Goal: Task Accomplishment & Management: Use online tool/utility

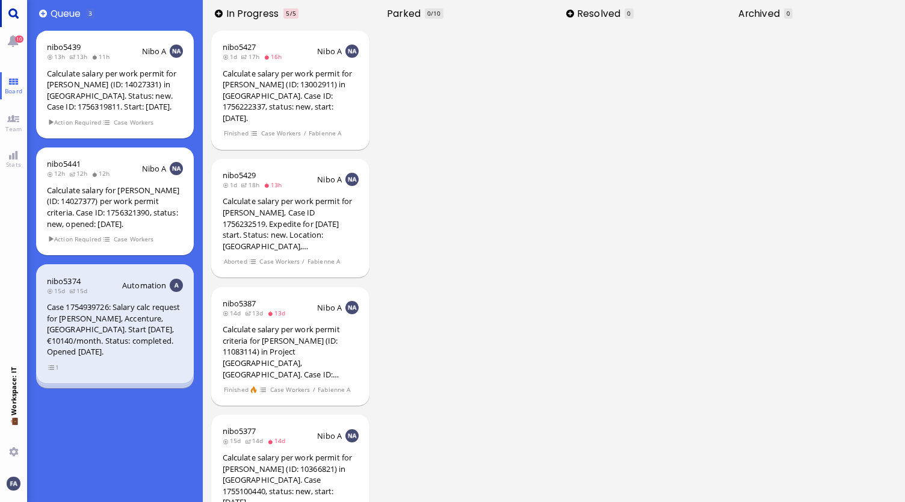
click at [8, 15] on link "Main menu" at bounding box center [13, 13] width 27 height 27
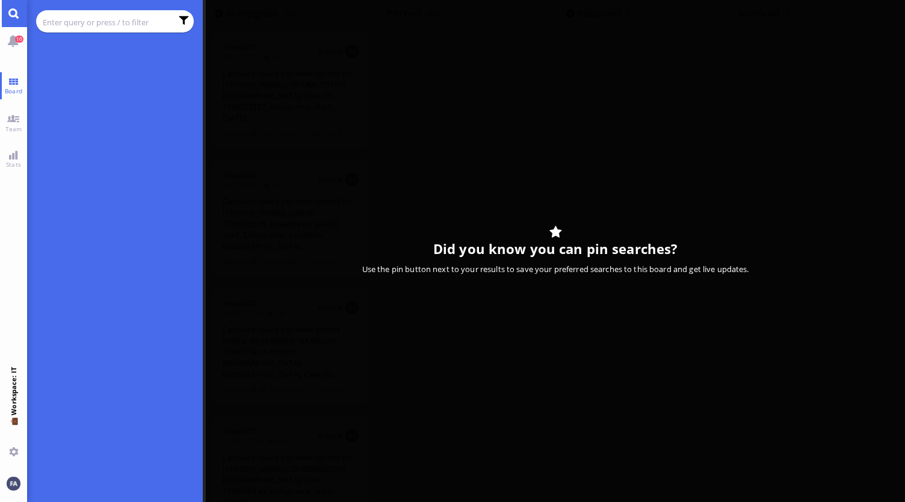
click at [147, 16] on input "text" at bounding box center [107, 22] width 129 height 13
click at [140, 22] on input "text" at bounding box center [107, 22] width 129 height 13
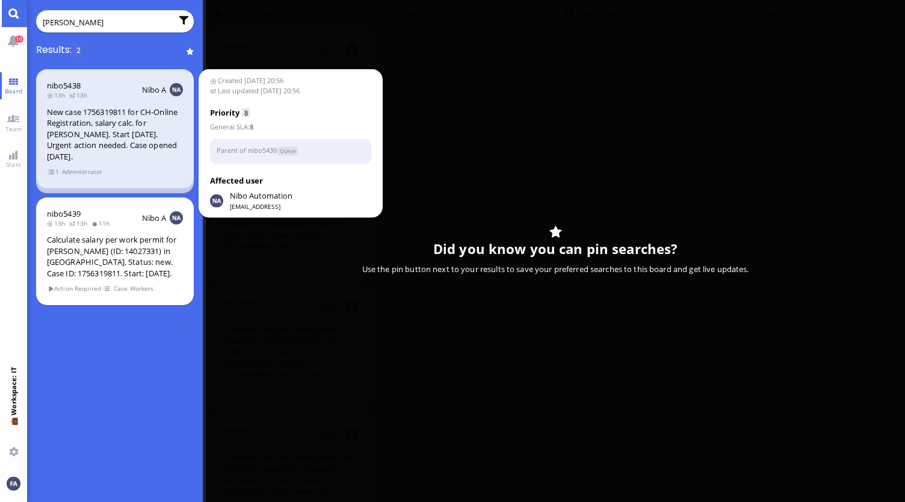
type input "[PERSON_NAME]"
click at [98, 150] on div "New case 1756319811 for CH-Online Registration, salary calc. for [PERSON_NAME].…" at bounding box center [115, 134] width 136 height 56
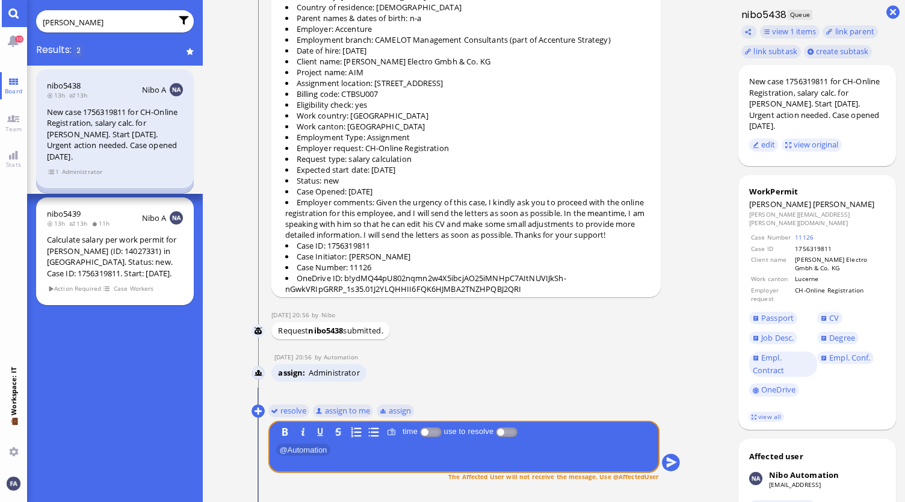
click at [63, 173] on span "Administrator" at bounding box center [82, 172] width 42 height 10
click at [53, 173] on span "1" at bounding box center [54, 172] width 12 height 10
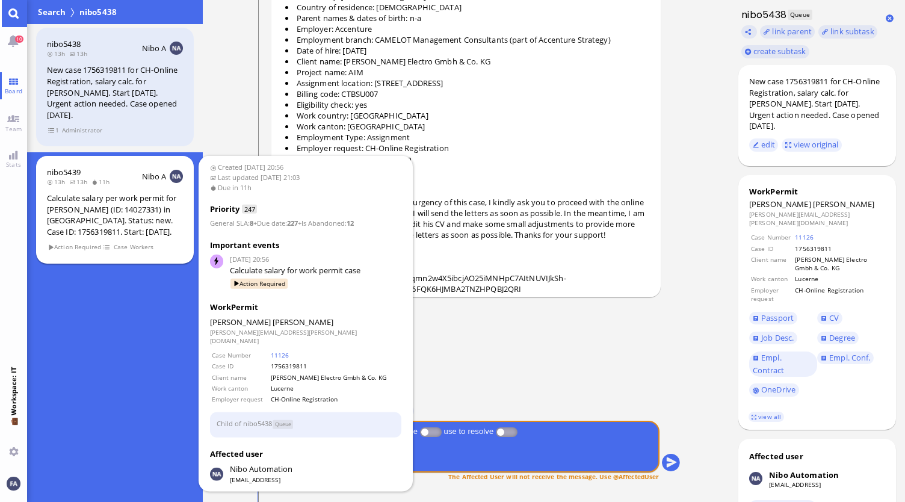
click at [64, 211] on div "Calculate salary per work permit for [PERSON_NAME] (ID: 14027331) in [GEOGRAPHI…" at bounding box center [115, 215] width 136 height 45
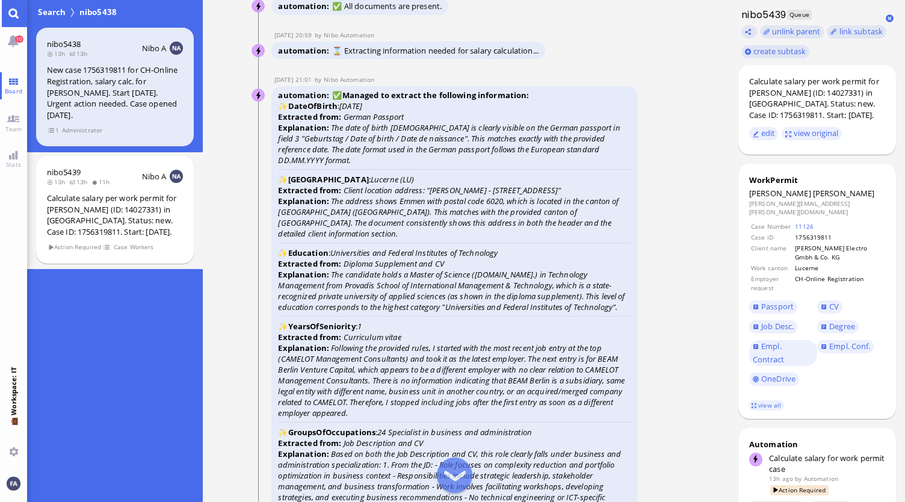
scroll to position [-1865, 0]
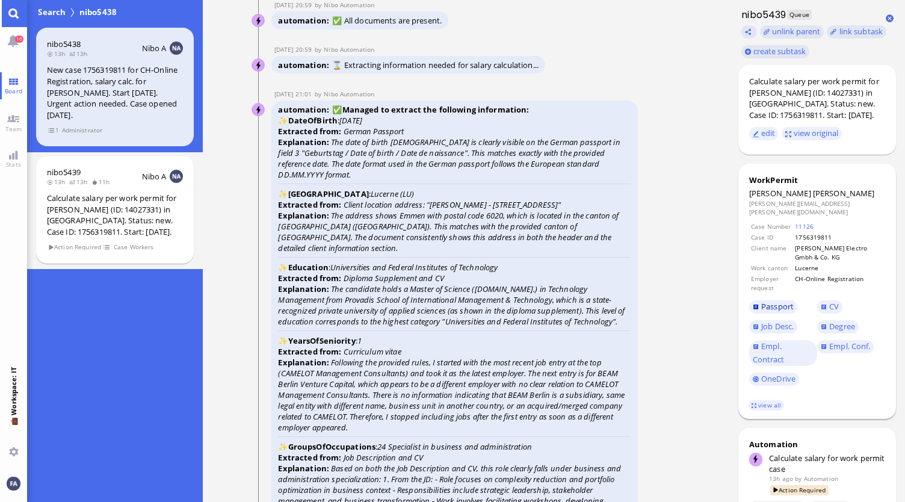
click at [774, 301] on span "Passport" at bounding box center [777, 306] width 32 height 11
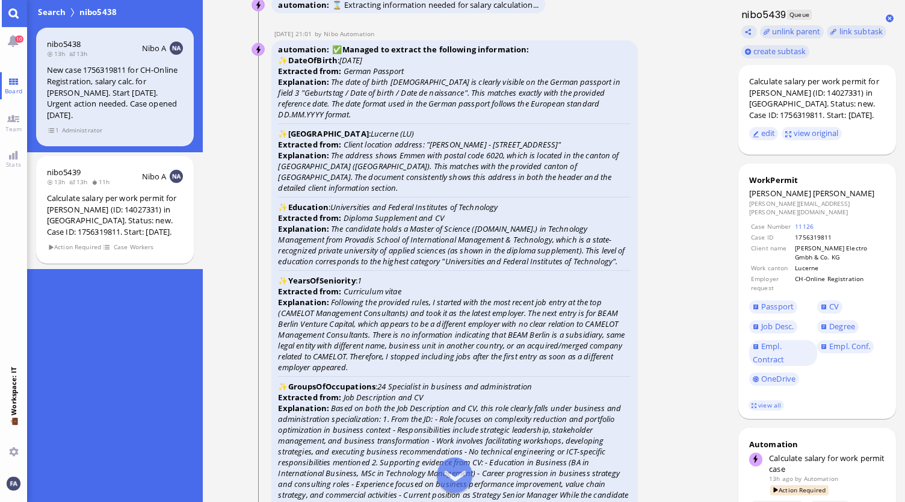
scroll to position [-1745, 0]
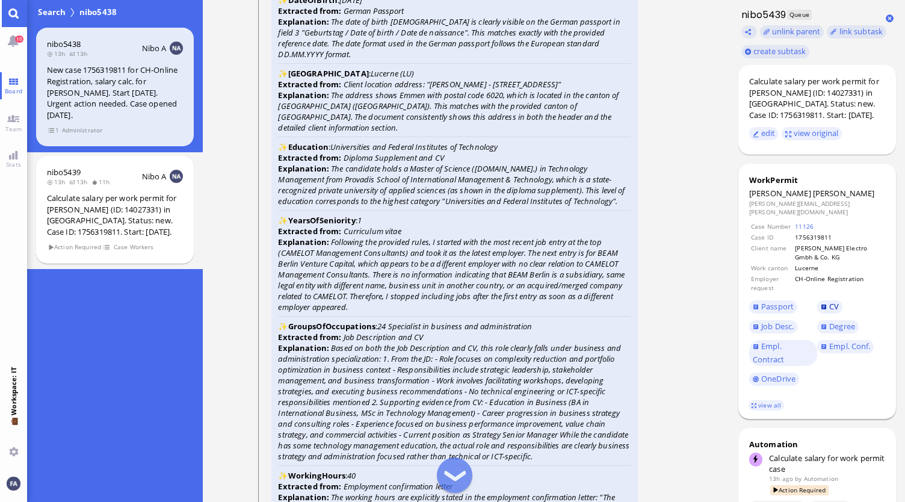
click at [833, 301] on span "CV" at bounding box center [834, 306] width 10 height 11
click at [839, 321] on span "Degree" at bounding box center [842, 326] width 26 height 11
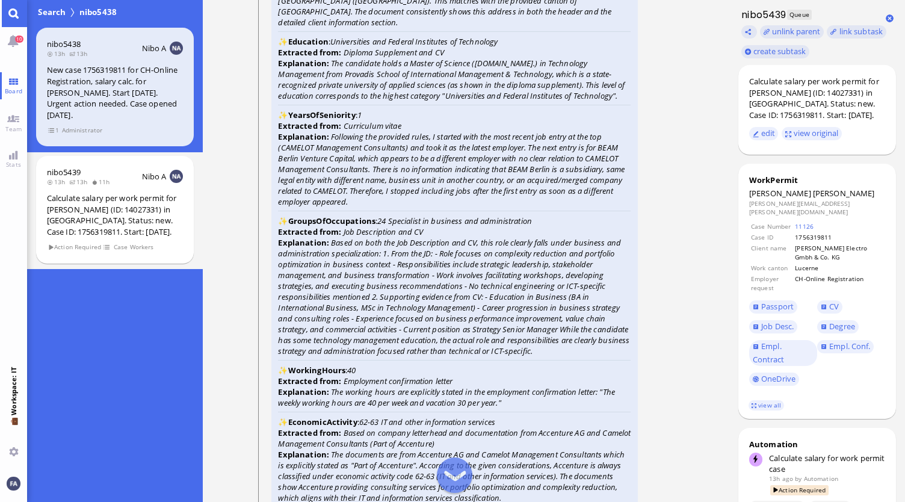
scroll to position [-1624, 0]
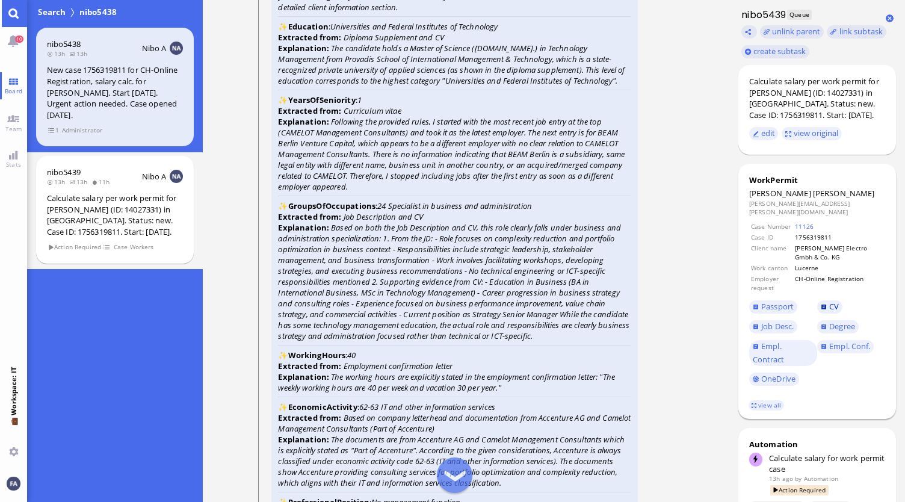
click at [825, 300] on link "CV" at bounding box center [829, 306] width 25 height 13
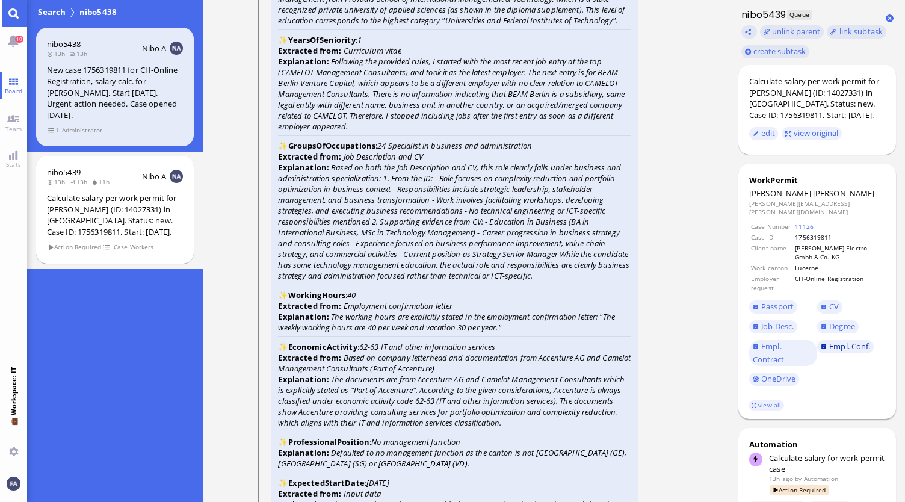
click at [828, 340] on link "Empl. Conf." at bounding box center [845, 346] width 57 height 13
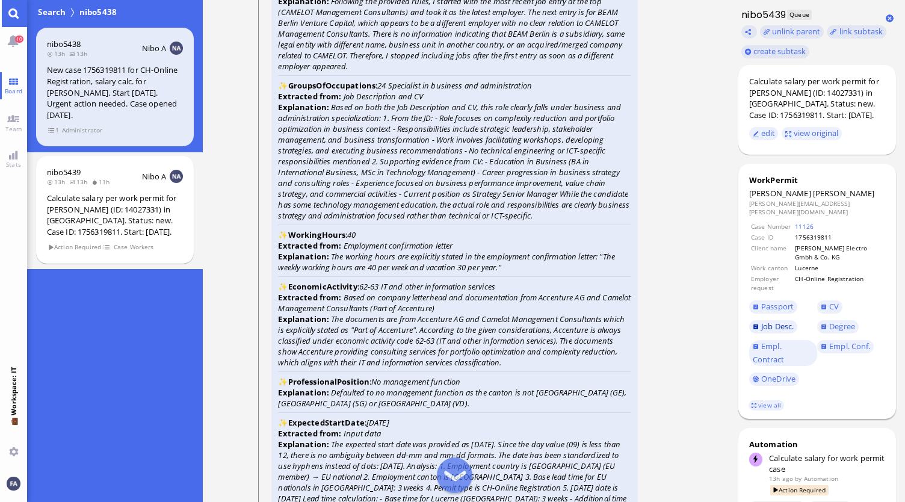
click at [763, 322] on span "Job Desc." at bounding box center [777, 326] width 32 height 11
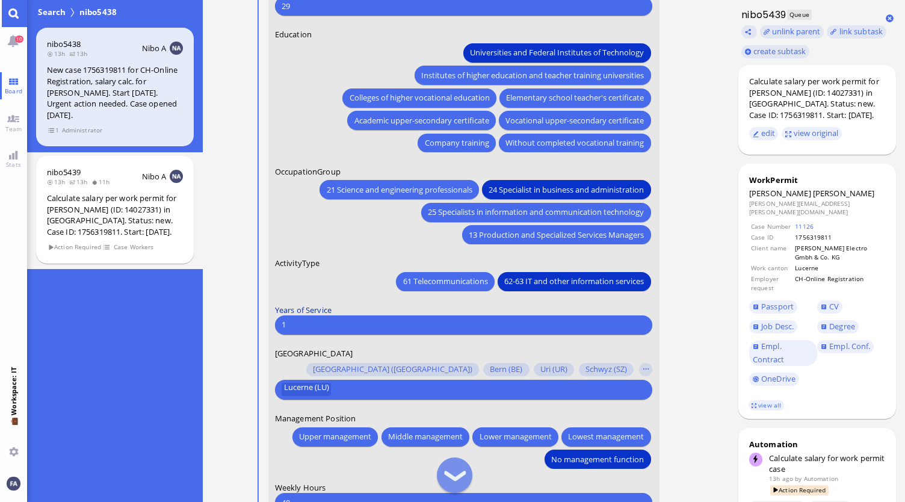
scroll to position [0, 0]
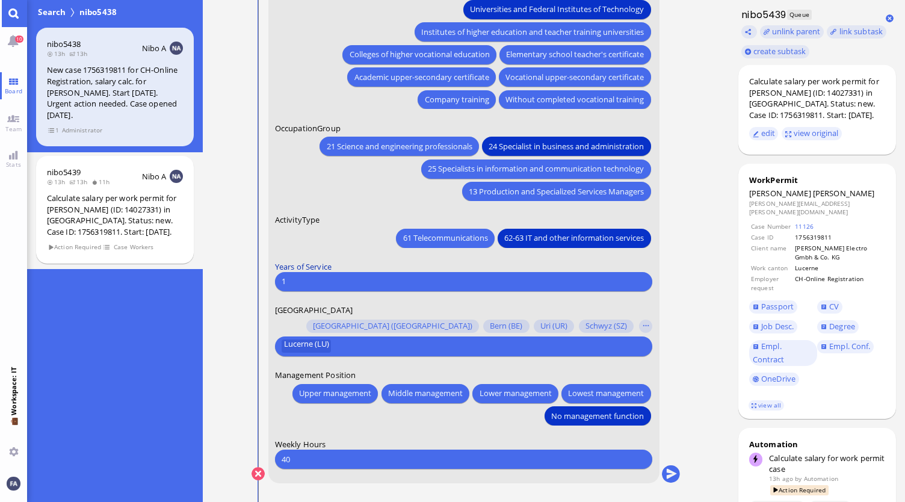
click at [342, 268] on label "Years of Service" at bounding box center [464, 265] width 378 height 11
click at [342, 278] on input "1" at bounding box center [464, 281] width 364 height 13
type input "3"
click at [671, 473] on button "submit" at bounding box center [671, 474] width 18 height 18
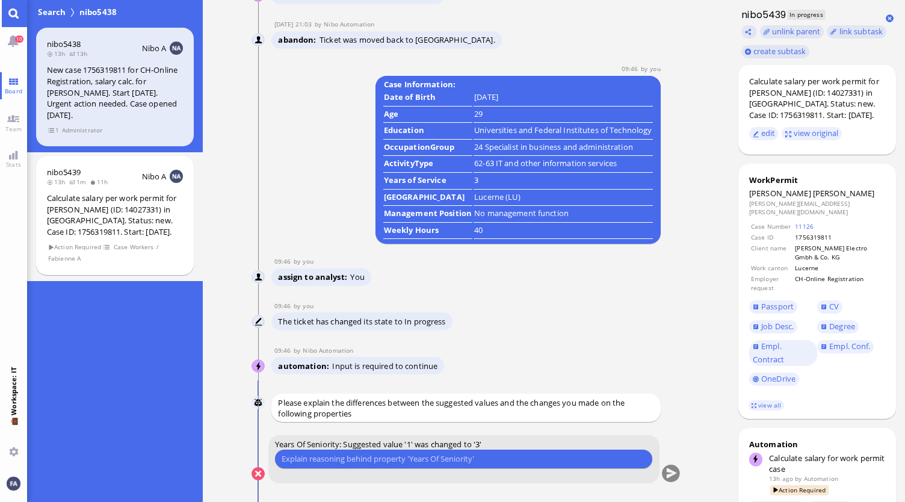
click at [415, 465] on div "Please type something" at bounding box center [464, 458] width 378 height 19
click at [441, 455] on input "text" at bounding box center [464, 458] width 364 height 13
type input "Starting Date at Accenture is [DATE], making it minimum 3 years at Accenture"
click at [673, 472] on button "submit" at bounding box center [671, 474] width 18 height 18
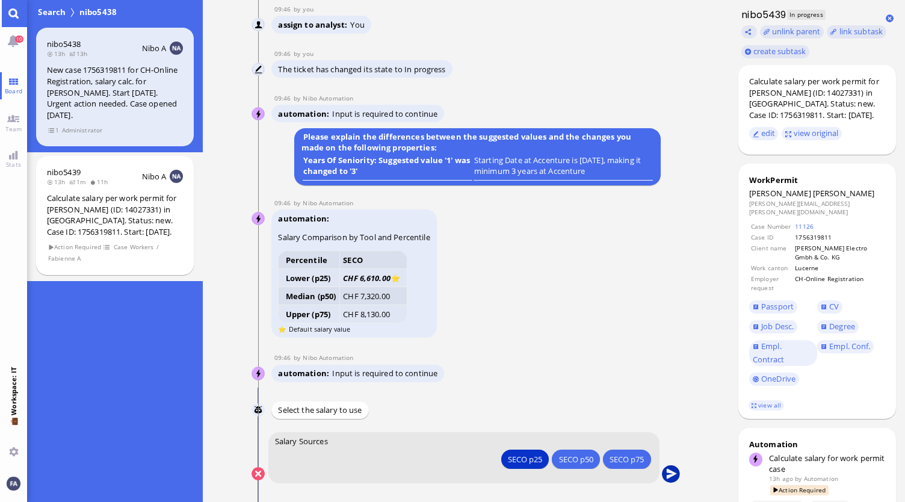
click at [674, 478] on button "submit" at bounding box center [671, 474] width 18 height 18
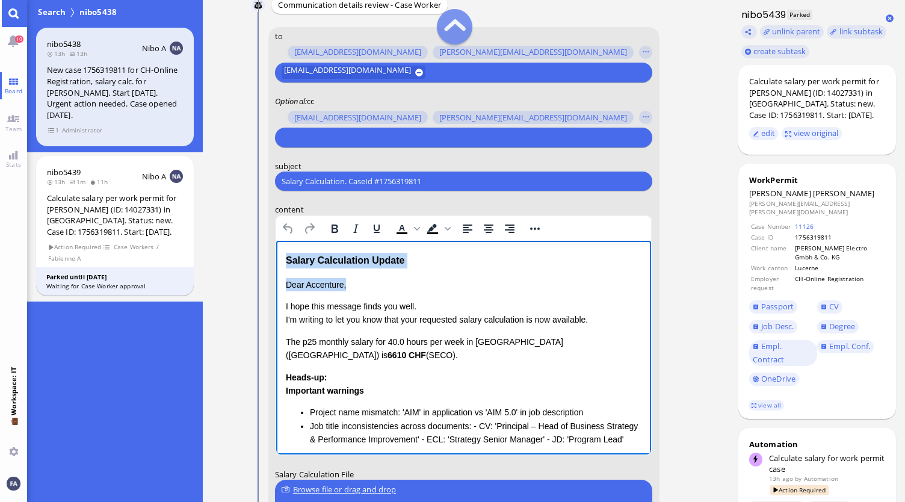
drag, startPoint x: 347, startPoint y: 285, endPoint x: 281, endPoint y: 261, distance: 69.9
click at [281, 261] on html "Salary Calculation Update Dear Accenture, I hope this message finds you well. I…" at bounding box center [463, 397] width 375 height 313
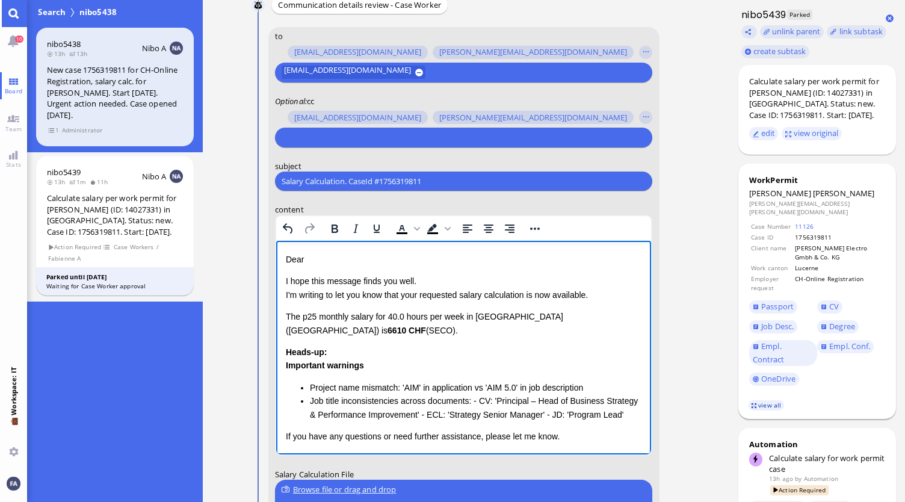
click at [761, 400] on link "view all" at bounding box center [765, 405] width 35 height 10
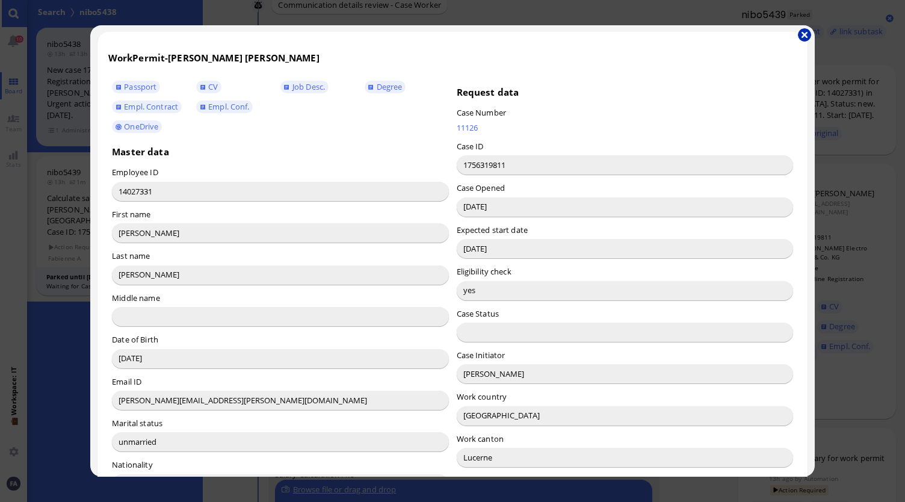
click at [805, 29] on button "button" at bounding box center [804, 34] width 13 height 13
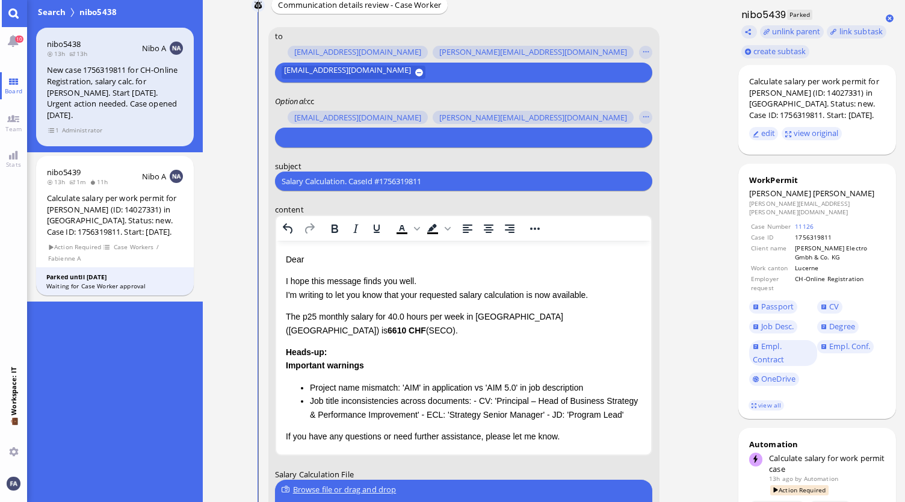
click at [402, 262] on p "Dear" at bounding box center [463, 259] width 356 height 13
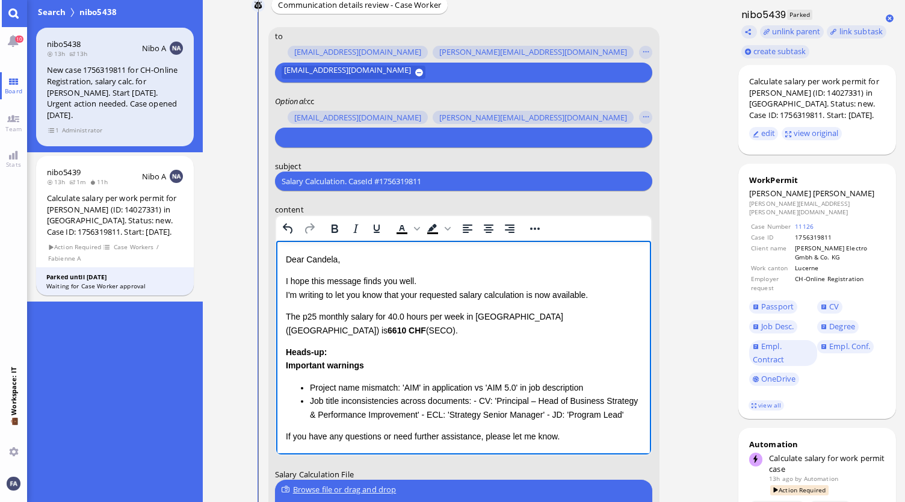
click at [336, 300] on p "I hope this message finds you well. I'm writing to let you know that your reque…" at bounding box center [463, 287] width 356 height 27
click at [422, 299] on p "I hope this message finds you well. I'm writing to let you know that your reque…" at bounding box center [463, 287] width 356 height 27
click at [602, 300] on p "I hope this message finds you well. I'm writing to let you know that the reques…" at bounding box center [463, 287] width 356 height 27
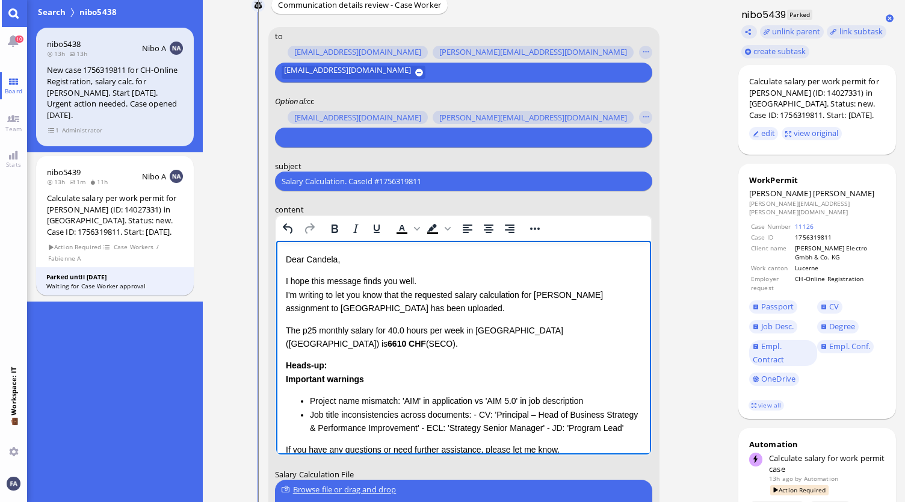
click at [389, 359] on div "Heads-up: Important warnings Project name mismatch: 'AIM' in application vs 'AI…" at bounding box center [463, 397] width 356 height 76
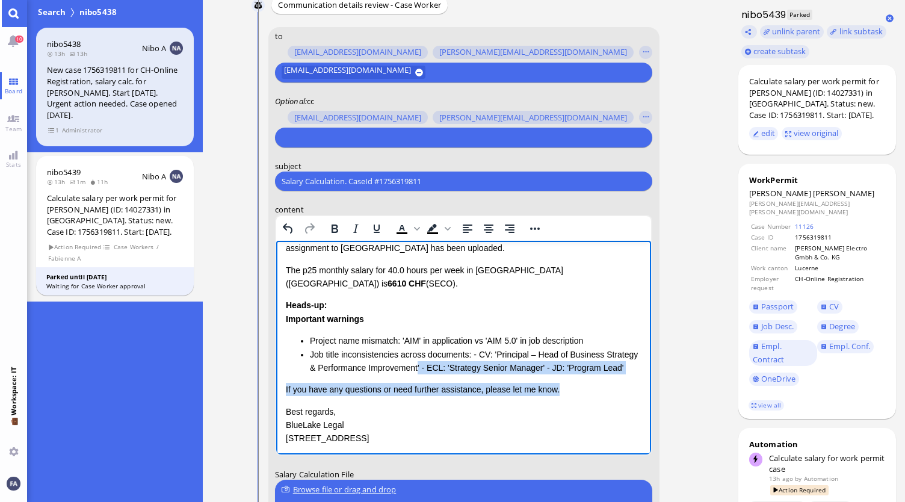
drag, startPoint x: 555, startPoint y: 377, endPoint x: 418, endPoint y: 352, distance: 139.4
click at [418, 352] on div "Dear [PERSON_NAME], I hope this message finds you well. I'm writing to let you …" at bounding box center [463, 319] width 356 height 253
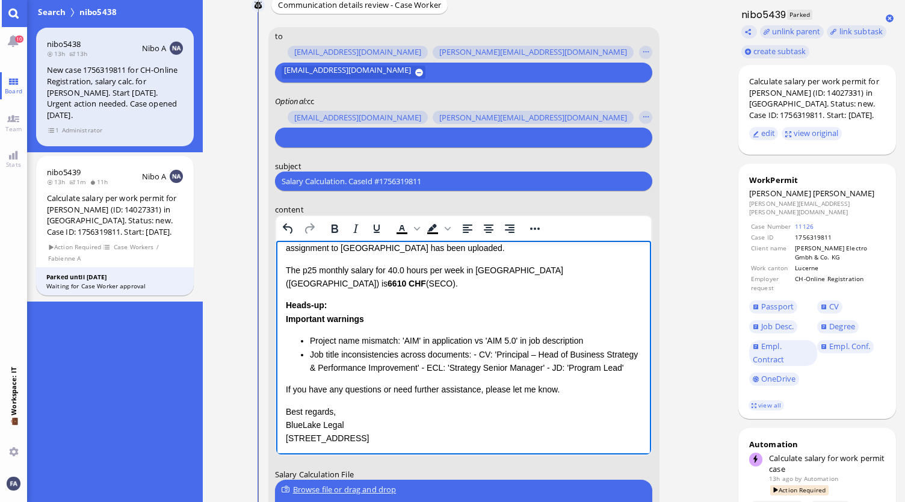
click at [331, 348] on li "Job title inconsistencies across documents: - CV: 'Principal – Head of Business…" at bounding box center [475, 361] width 332 height 27
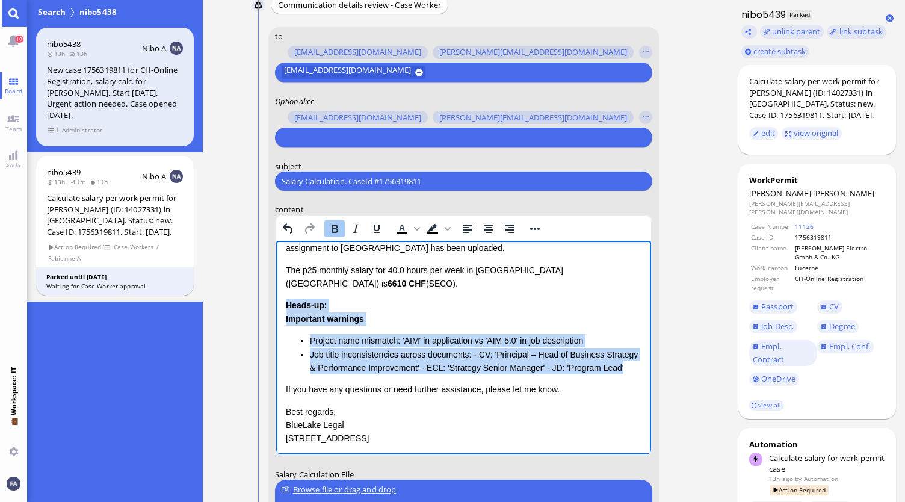
drag, startPoint x: 623, startPoint y: 356, endPoint x: 278, endPoint y: 289, distance: 351.8
click at [278, 289] on html "Dear [PERSON_NAME], I hope this message finds you well. I'm writing to let you …" at bounding box center [463, 330] width 375 height 301
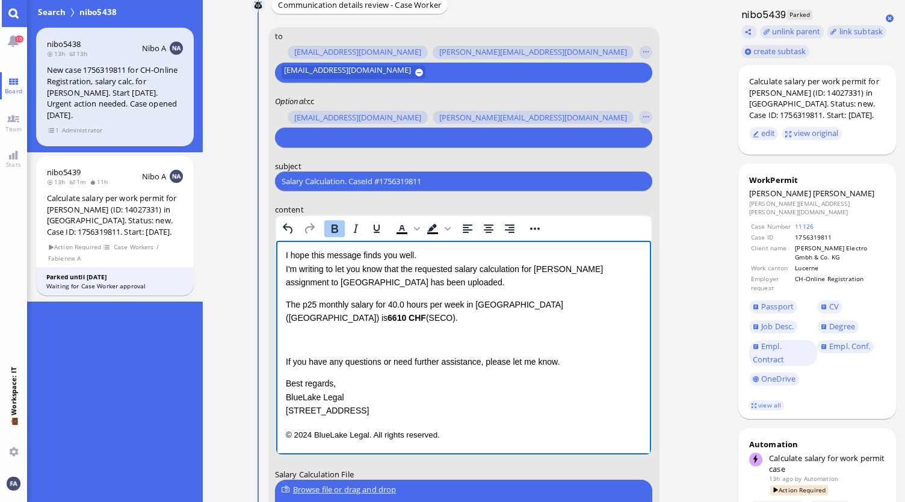
scroll to position [12, 0]
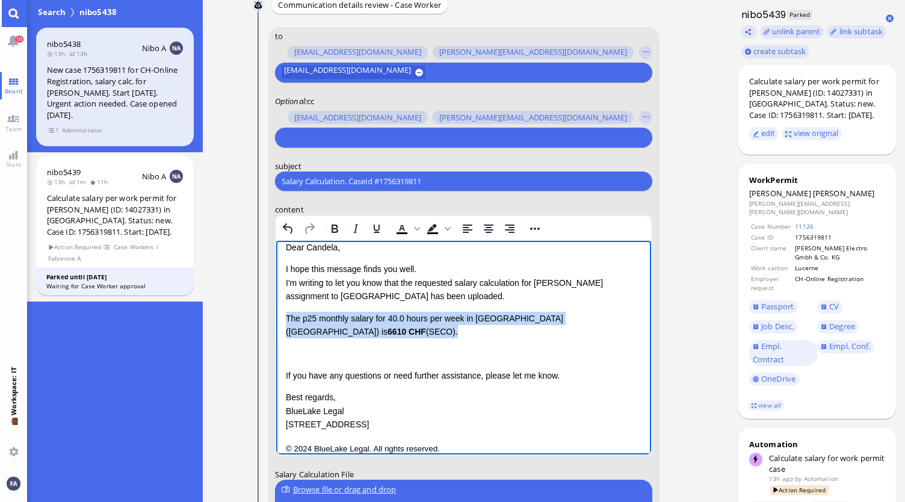
drag, startPoint x: 623, startPoint y: 315, endPoint x: 285, endPoint y: 318, distance: 337.5
click at [285, 318] on p "The p25 monthly salary for 40.0 hours per week in [GEOGRAPHIC_DATA] (LU) is 661…" at bounding box center [463, 325] width 356 height 27
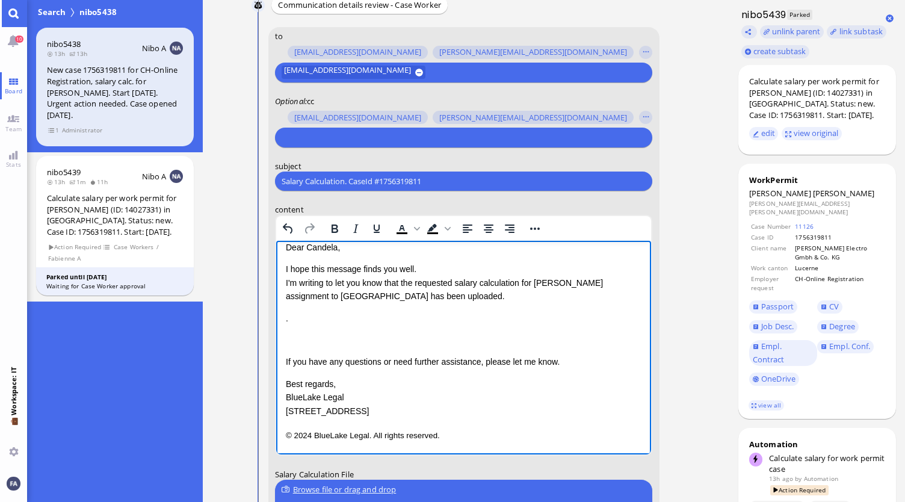
click at [288, 336] on div "Rich Text Area. Press ALT-0 for help." at bounding box center [463, 339] width 356 height 13
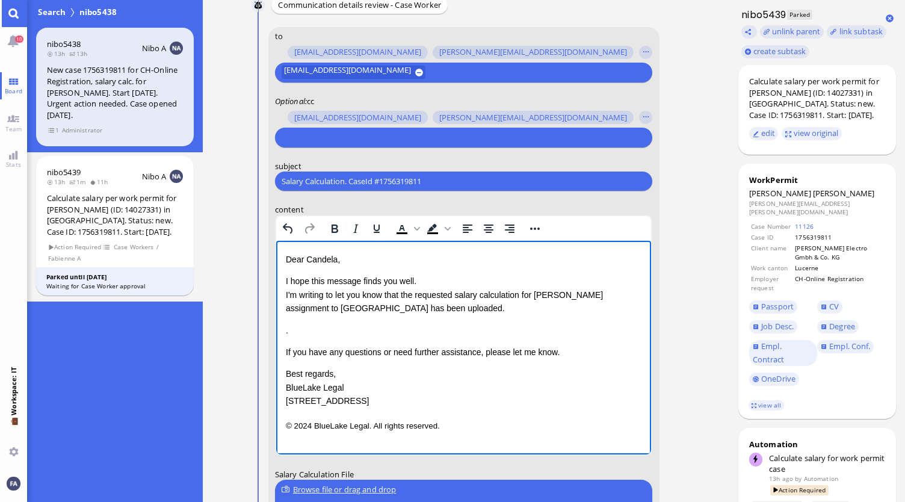
scroll to position [0, 0]
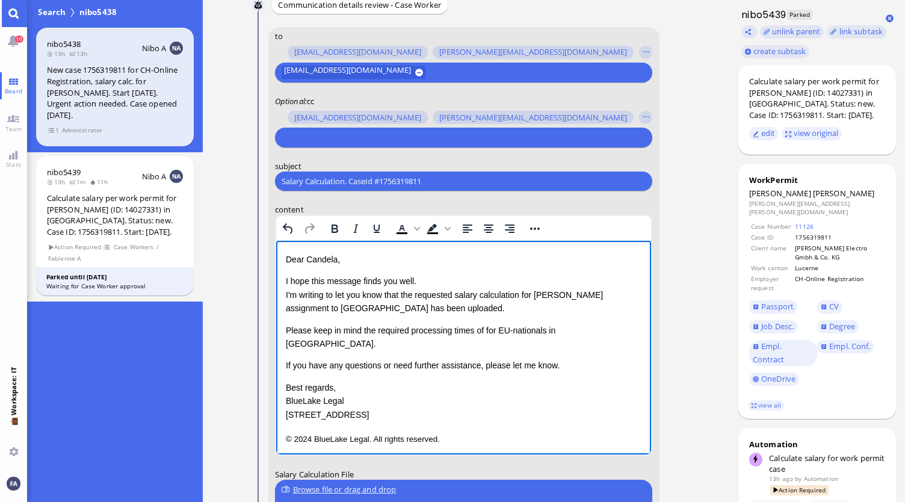
click at [483, 331] on p "Please keep in mind the required processing times of for EU-nationals in [GEOGR…" at bounding box center [463, 337] width 356 height 27
click at [571, 359] on p "If you have any questions or need further assistance, please let me know." at bounding box center [463, 365] width 356 height 13
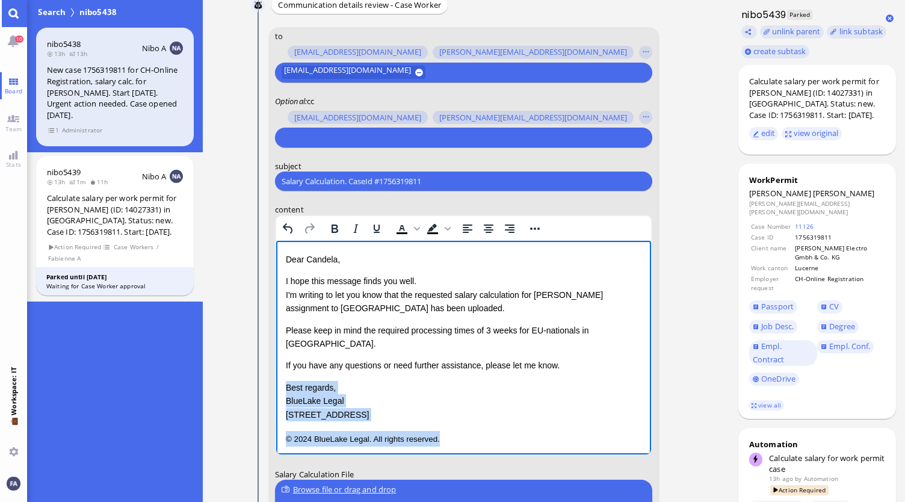
drag, startPoint x: 422, startPoint y: 423, endPoint x: 283, endPoint y: 373, distance: 148.2
click at [283, 373] on html "Dear [PERSON_NAME], I hope this message finds you well. I'm writing to let you …" at bounding box center [463, 350] width 375 height 218
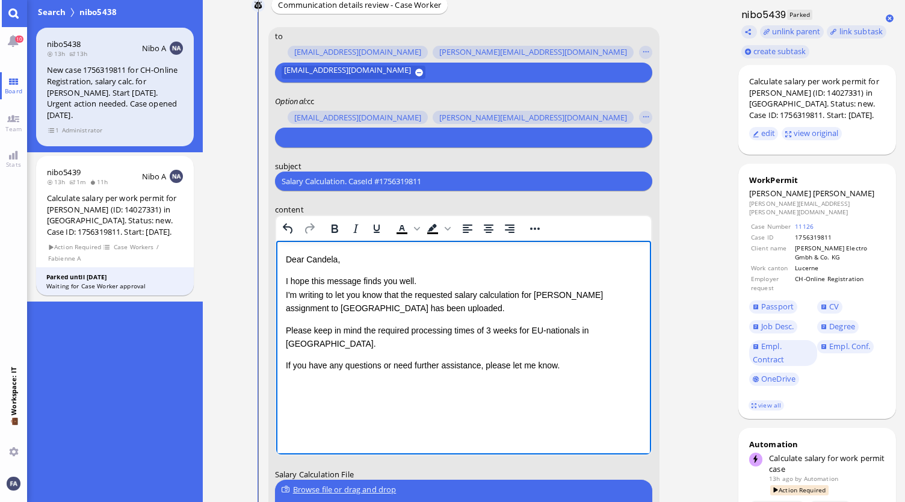
click at [464, 302] on p "I hope this message finds you well. I'm writing to let you know that the reques…" at bounding box center [463, 294] width 356 height 40
click at [344, 337] on div "Dear [PERSON_NAME], I hope this message finds you well. I'm writing to let you …" at bounding box center [463, 313] width 356 height 120
drag, startPoint x: 457, startPoint y: 331, endPoint x: 518, endPoint y: 330, distance: 61.4
click at [457, 331] on p "Please keep in mind the required processing times of 3 weeks for EU-nationals i…" at bounding box center [463, 337] width 356 height 27
click at [525, 329] on p "Please keep in mind the required processing times of 3 weeks for EU-nationals i…" at bounding box center [463, 337] width 356 height 27
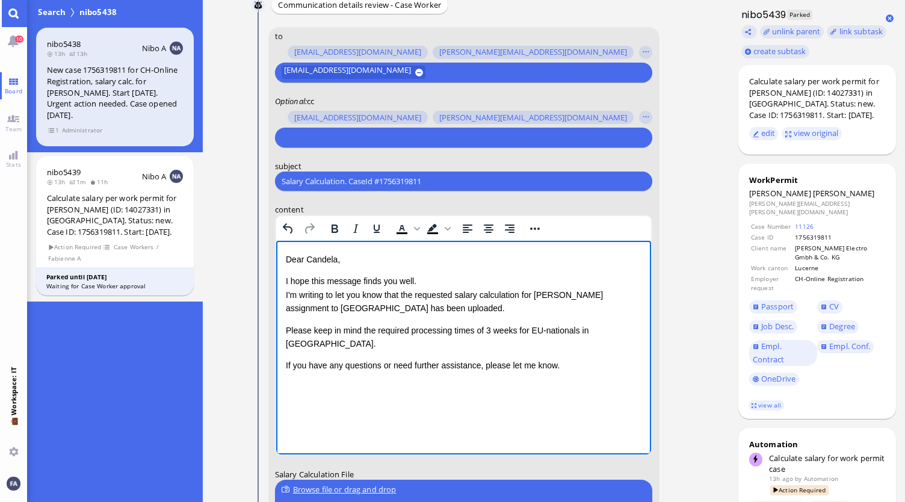
click at [555, 344] on div "Dear [PERSON_NAME], I hope this message finds you well. I'm writing to let you …" at bounding box center [463, 313] width 356 height 120
click at [618, 366] on div "Dear [PERSON_NAME], I hope this message finds you well. I'm writing to let you …" at bounding box center [463, 325] width 356 height 144
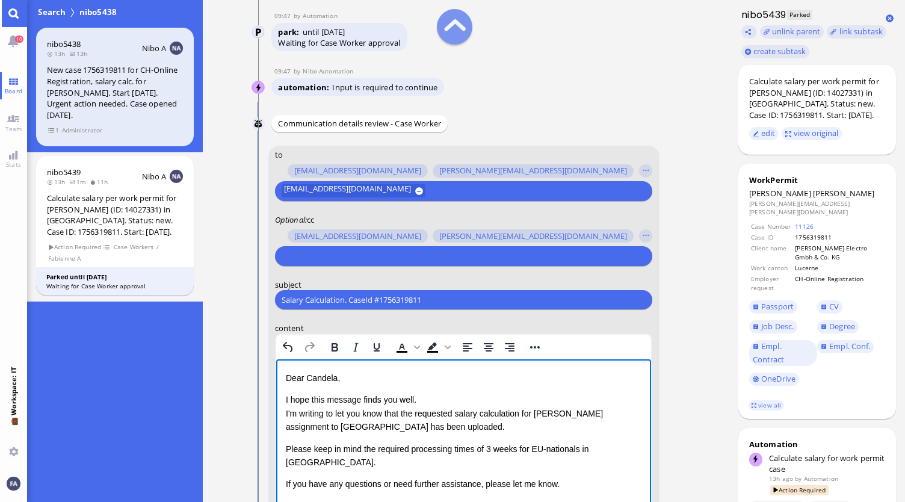
scroll to position [-301, 0]
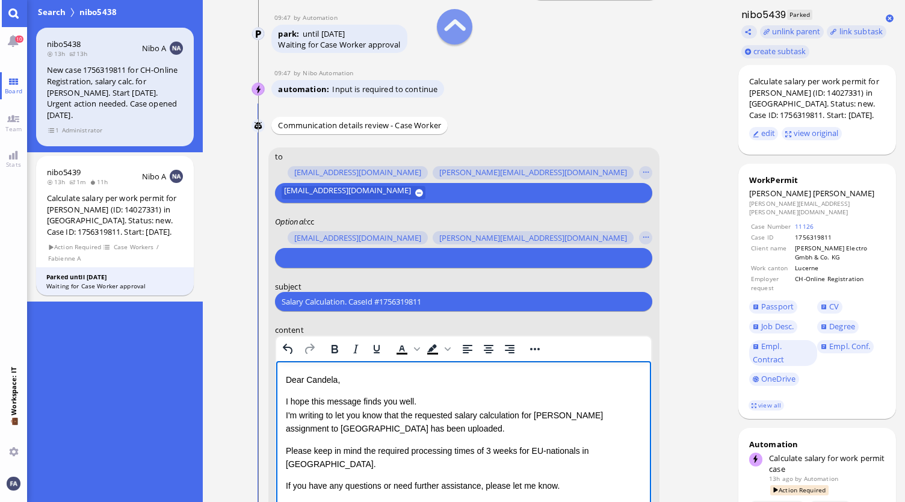
click at [325, 251] on input "text" at bounding box center [462, 257] width 361 height 13
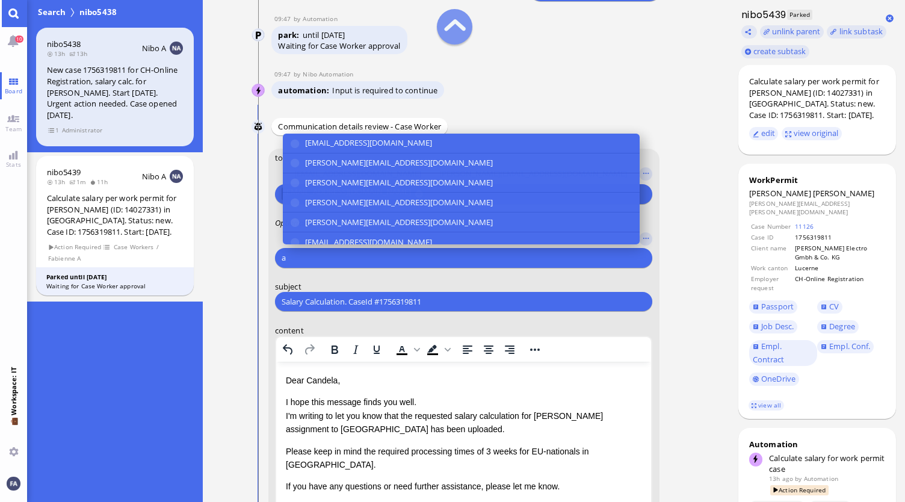
scroll to position [-300, 0]
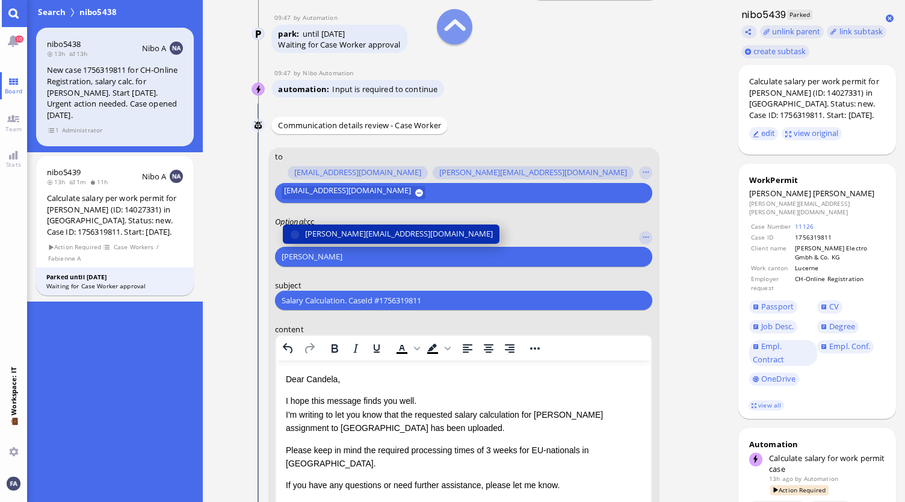
type input "[PERSON_NAME]"
click at [333, 241] on button "[PERSON_NAME][EMAIL_ADDRESS][DOMAIN_NAME]" at bounding box center [391, 233] width 217 height 19
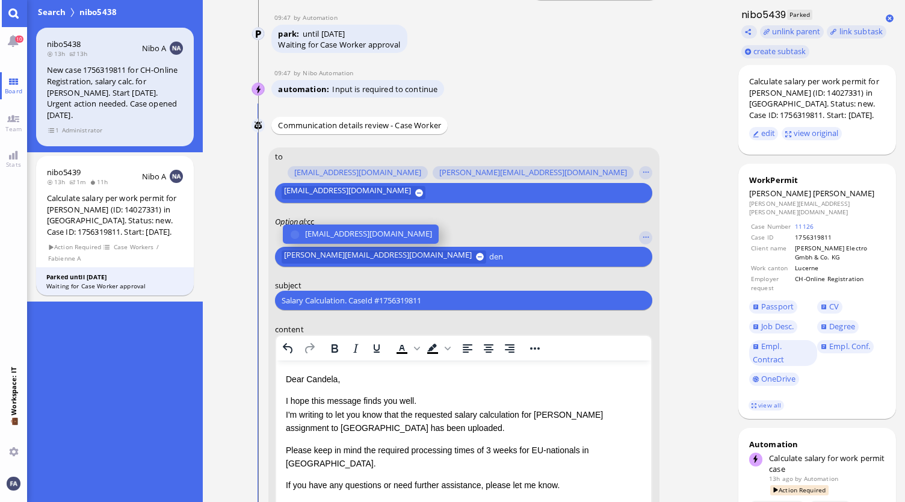
type input "den"
click at [333, 241] on button "[EMAIL_ADDRESS][DOMAIN_NAME]" at bounding box center [361, 233] width 156 height 19
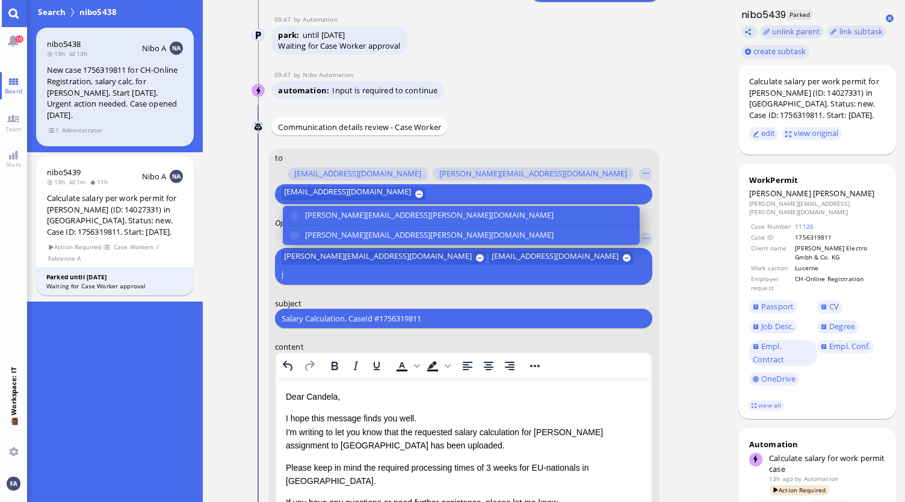
scroll to position [-316, 0]
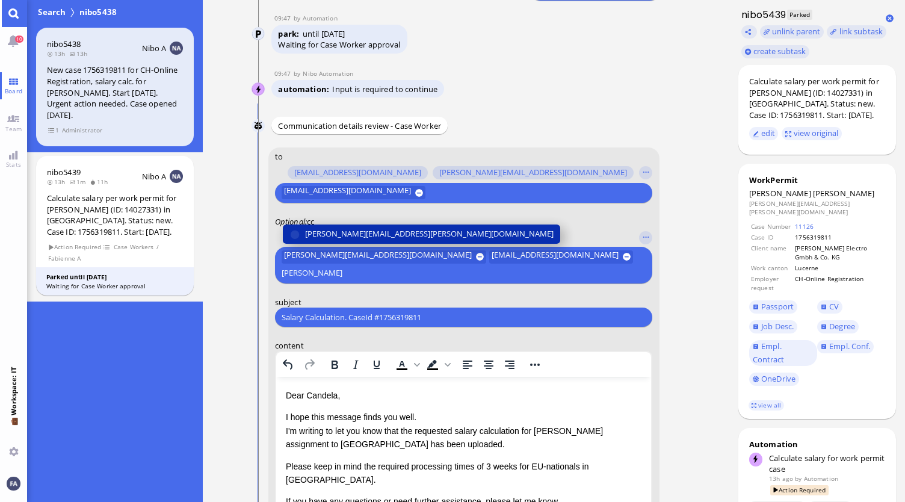
type input "[PERSON_NAME]"
click at [334, 235] on span "[PERSON_NAME][EMAIL_ADDRESS][PERSON_NAME][DOMAIN_NAME]" at bounding box center [429, 234] width 248 height 13
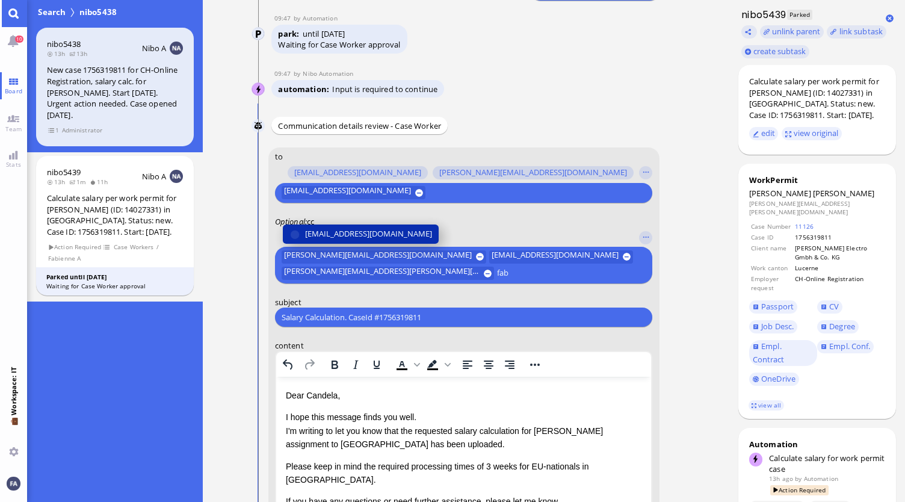
type input "fab"
click at [361, 228] on span "[EMAIL_ADDRESS][DOMAIN_NAME]" at bounding box center [368, 234] width 127 height 13
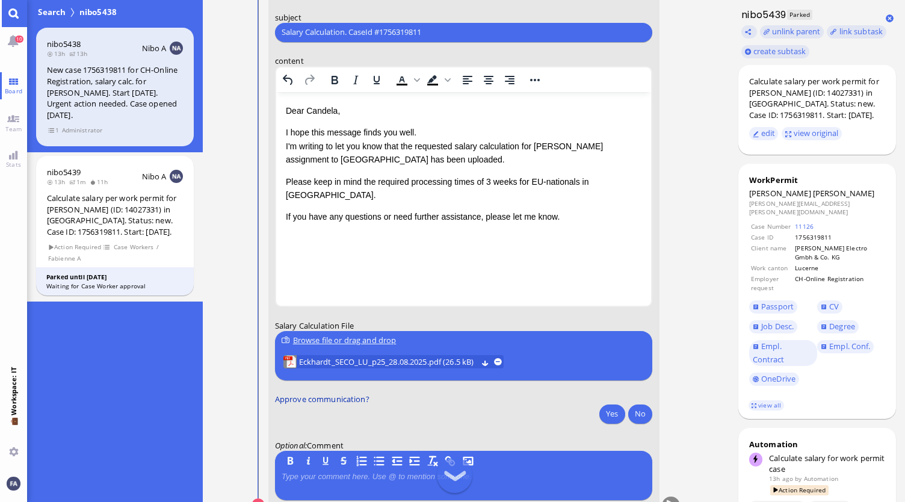
scroll to position [0, 0]
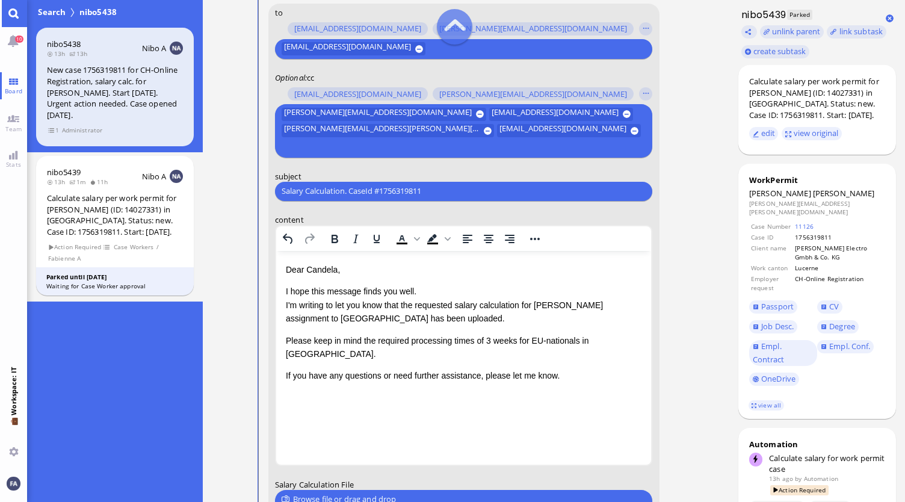
drag, startPoint x: 457, startPoint y: 342, endPoint x: 457, endPoint y: 364, distance: 22.3
click at [457, 368] on p "If you have any questions or need further assistance, please let me know." at bounding box center [463, 374] width 356 height 13
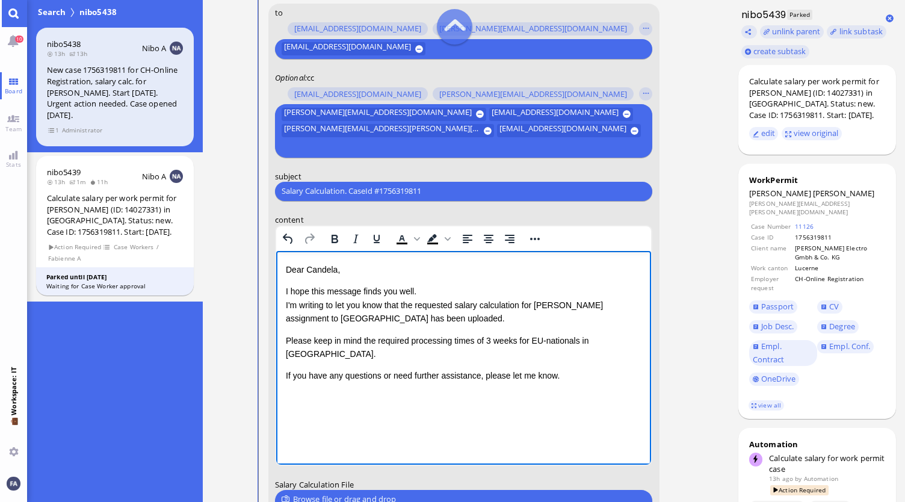
scroll to position [-180, 0]
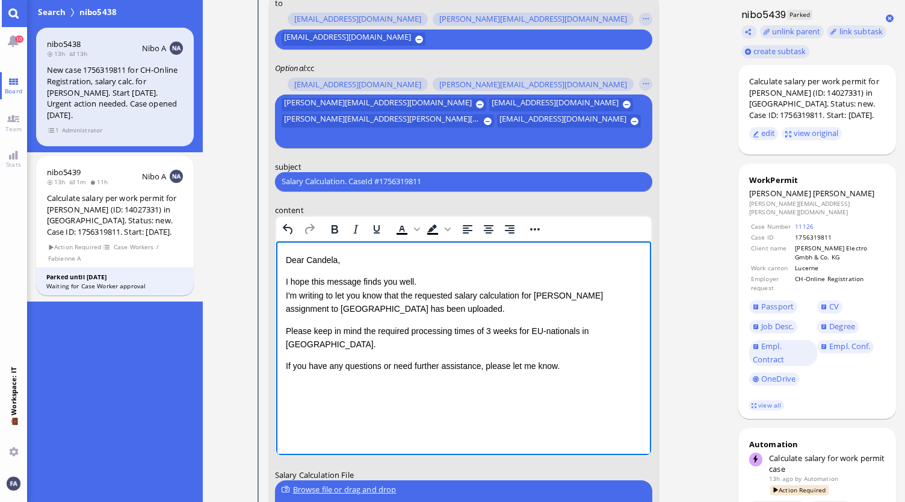
click at [408, 312] on p "I hope this message finds you well. I'm writing to let you know that the reques…" at bounding box center [463, 294] width 356 height 40
click at [598, 359] on p "If you have any questions or need further assistance, please let me know." at bounding box center [463, 365] width 356 height 13
click at [481, 314] on p "I hope this message finds you well. I'm writing to let you know that the reques…" at bounding box center [463, 294] width 356 height 40
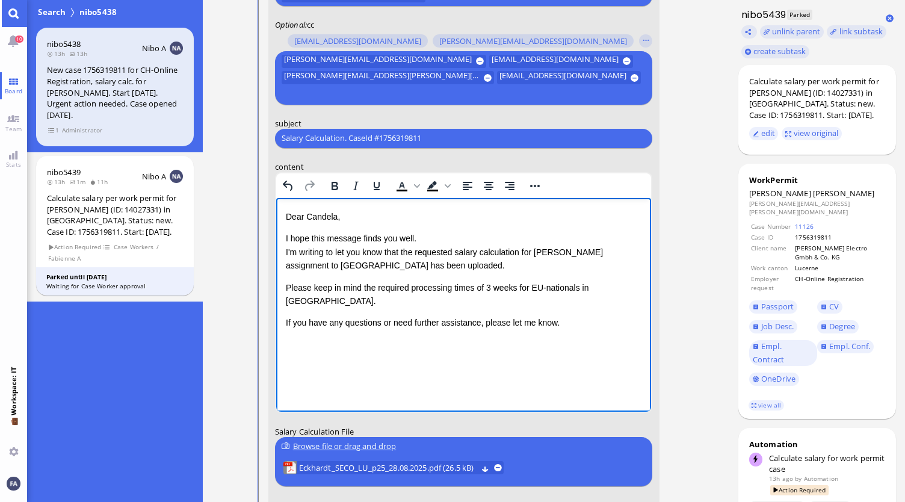
scroll to position [-120, 0]
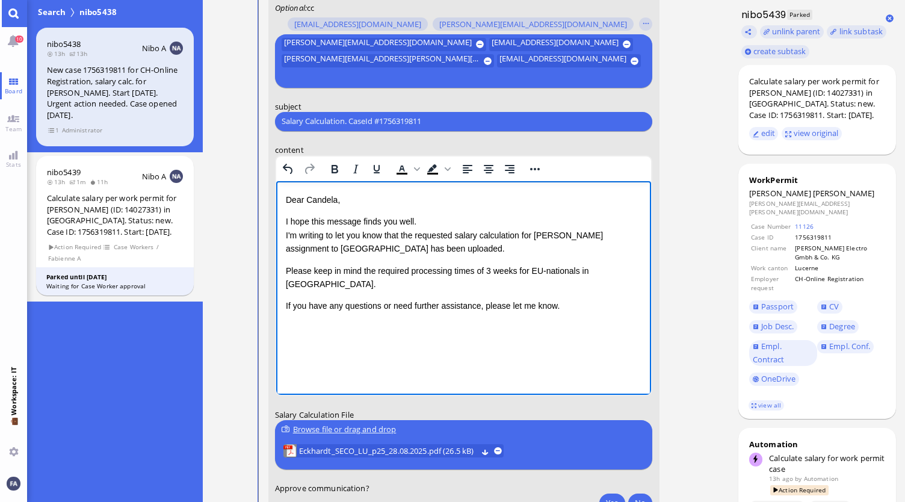
click at [578, 298] on p "If you have any questions or need further assistance, please let me know." at bounding box center [463, 304] width 356 height 13
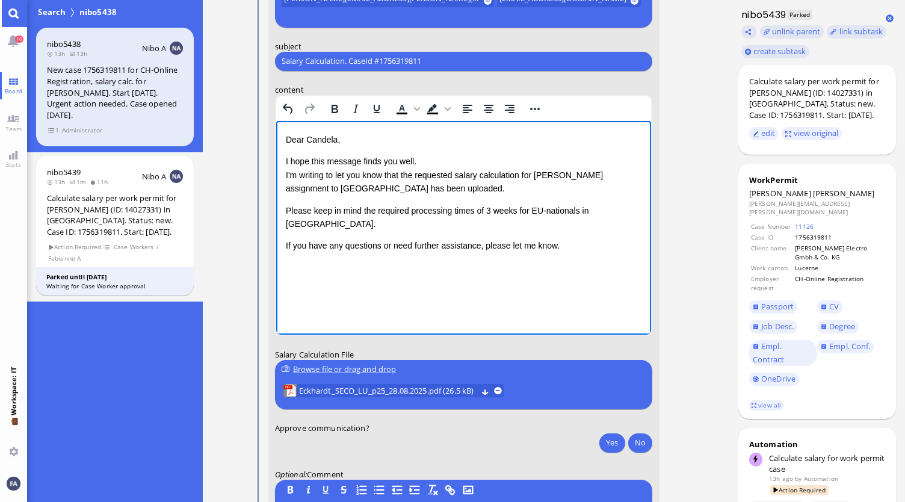
scroll to position [0, 0]
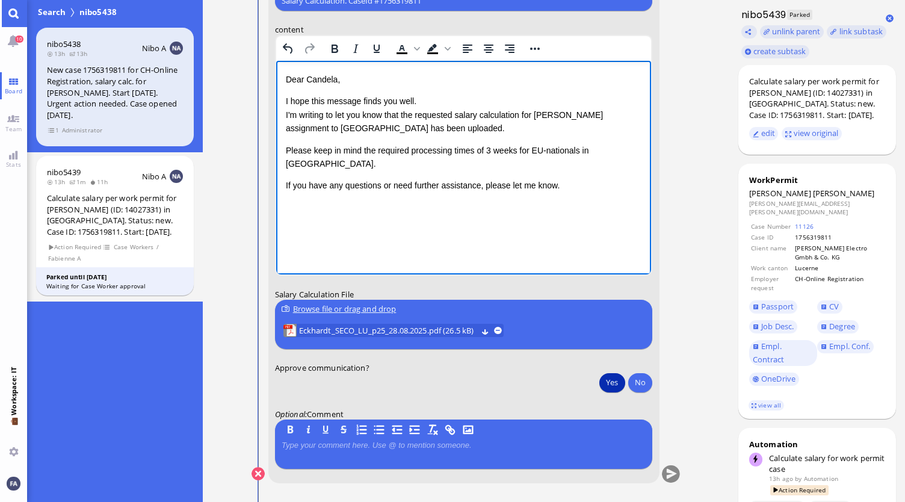
click at [608, 381] on button "Yes" at bounding box center [611, 381] width 25 height 19
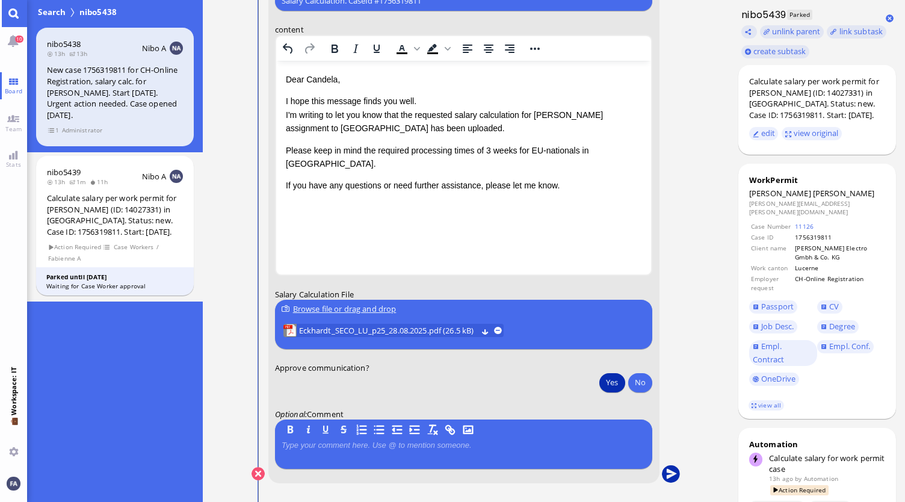
click at [671, 473] on button "submit" at bounding box center [671, 474] width 18 height 18
click at [10, 16] on link "Main menu" at bounding box center [13, 13] width 27 height 27
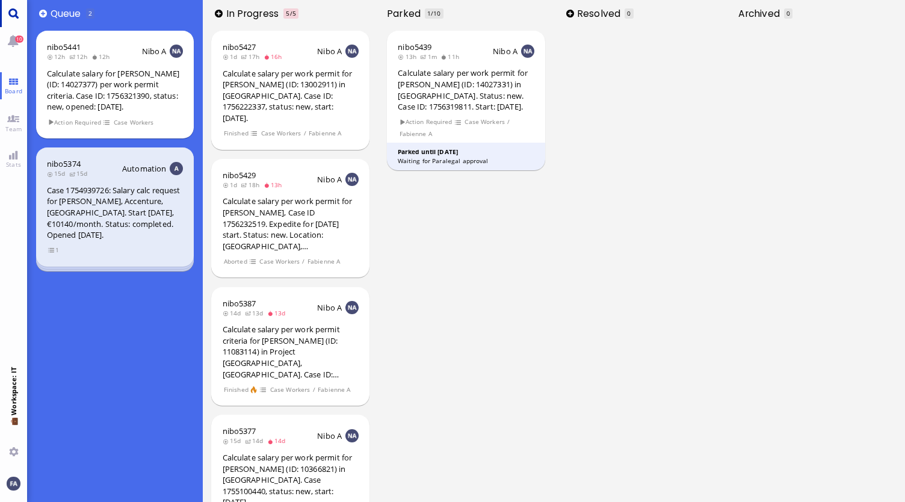
click at [17, 10] on link "Main menu" at bounding box center [13, 13] width 27 height 27
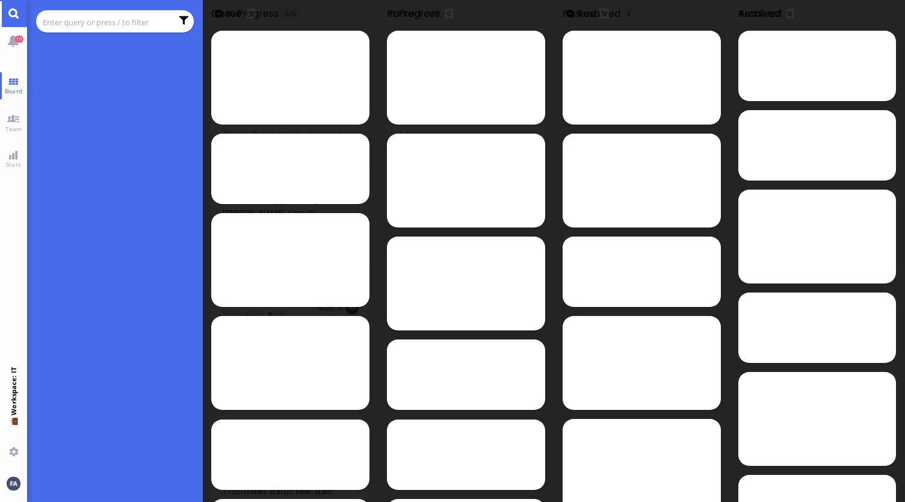
click at [88, 20] on input "text" at bounding box center [107, 22] width 129 height 13
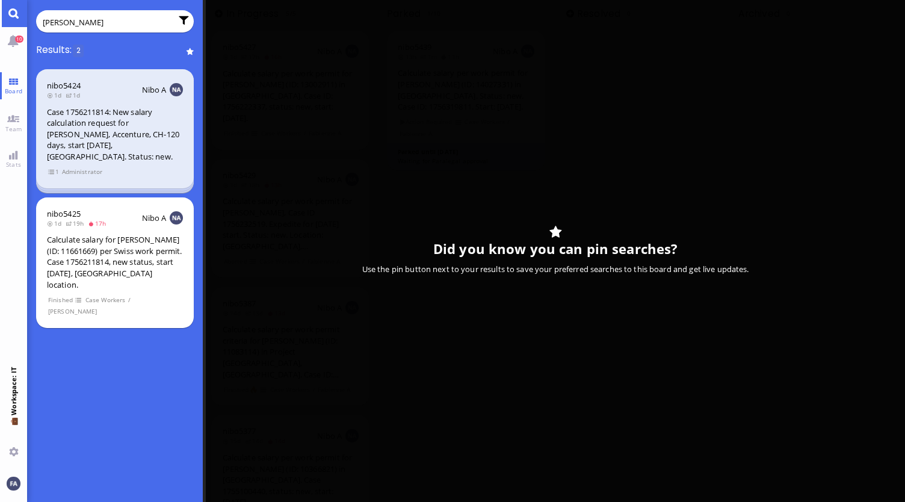
type input "[PERSON_NAME]"
click at [66, 138] on div "Case 1756211814: New salary calculation request for [PERSON_NAME], Accenture, C…" at bounding box center [115, 134] width 136 height 56
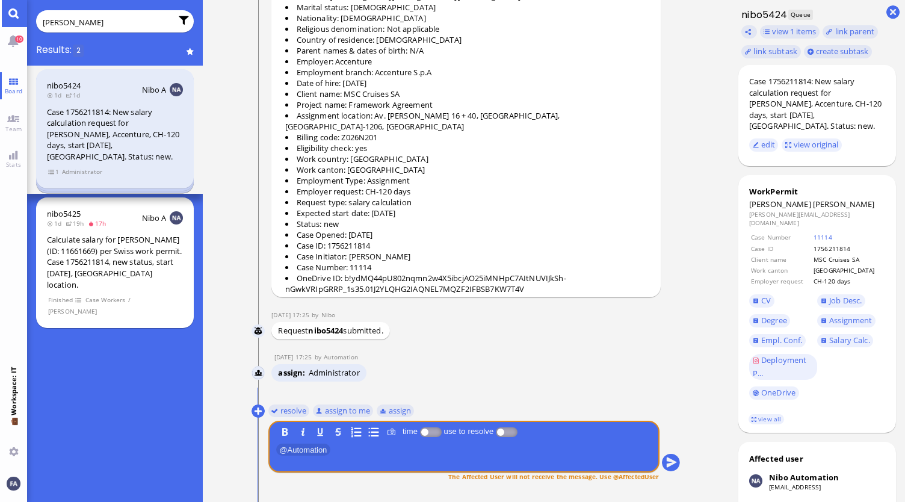
click at [47, 168] on section "1 Administrator" at bounding box center [115, 170] width 136 height 11
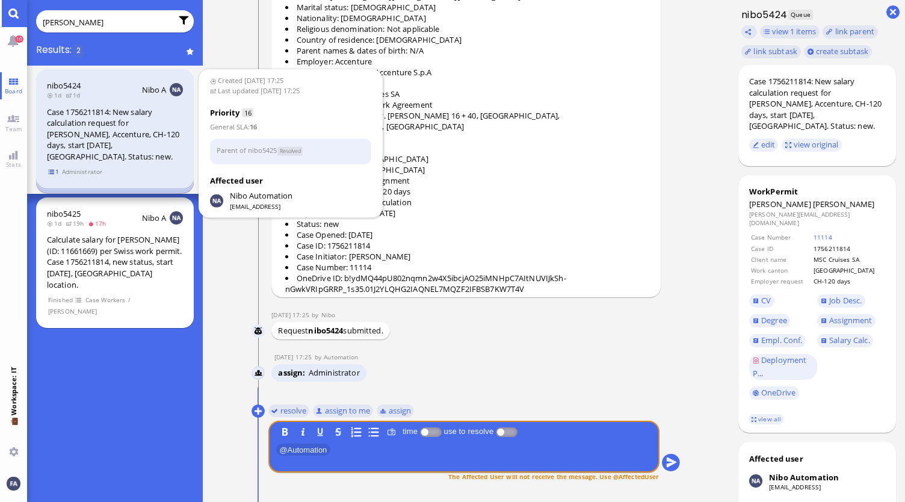
click at [49, 171] on span "1" at bounding box center [54, 172] width 12 height 10
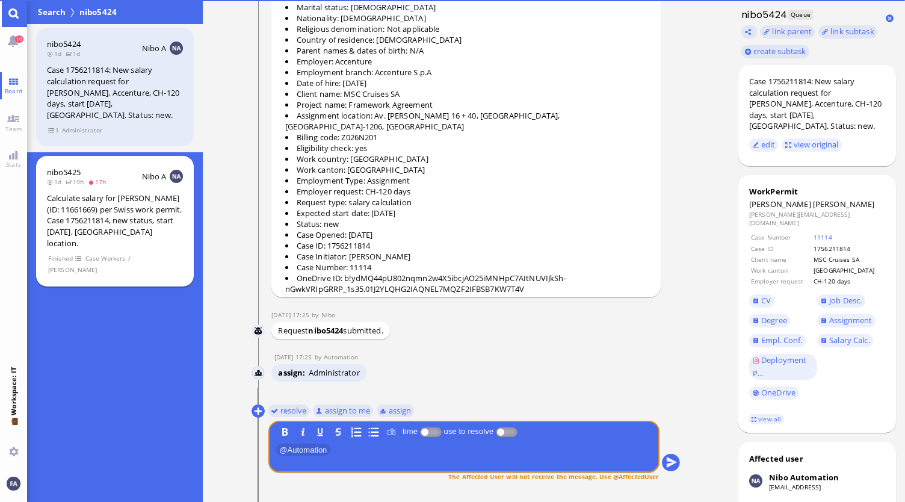
click at [69, 193] on div "Calculate salary for [PERSON_NAME] (ID: 11661669) per Swiss work permit. Case 1…" at bounding box center [115, 221] width 136 height 56
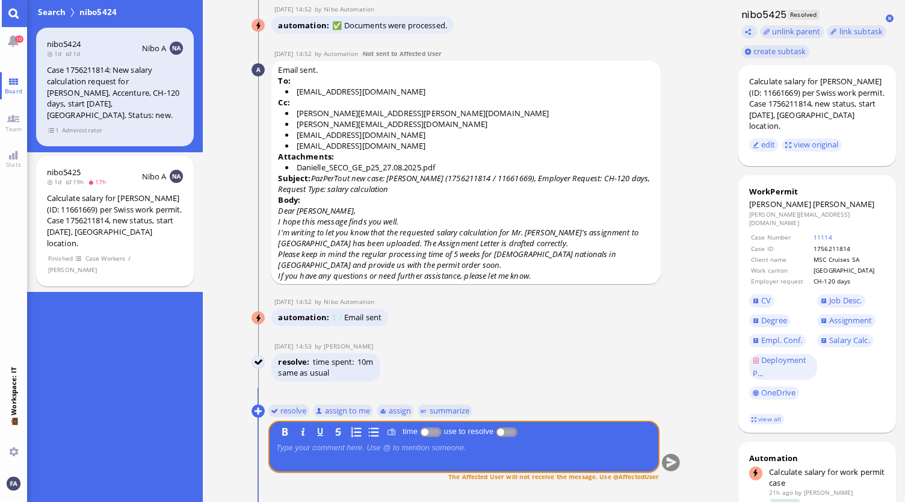
click at [16, 10] on link "Main menu" at bounding box center [13, 13] width 27 height 27
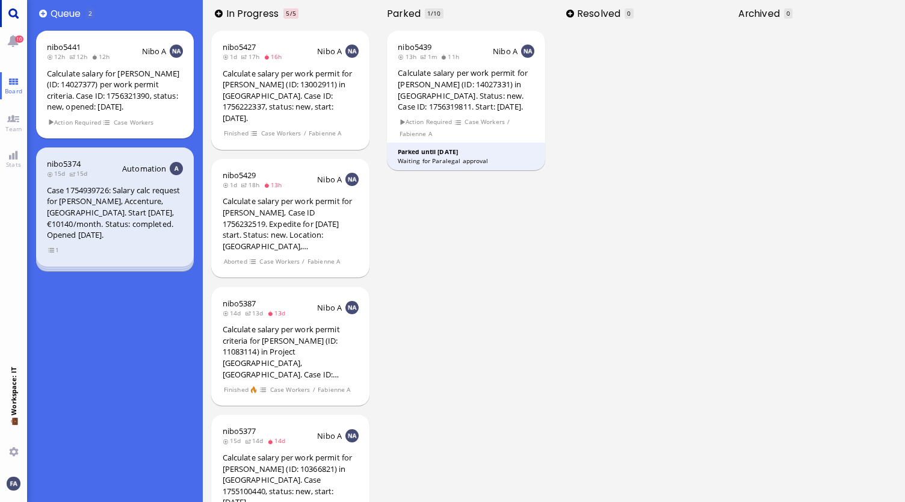
click at [25, 14] on link "Main menu" at bounding box center [13, 13] width 27 height 27
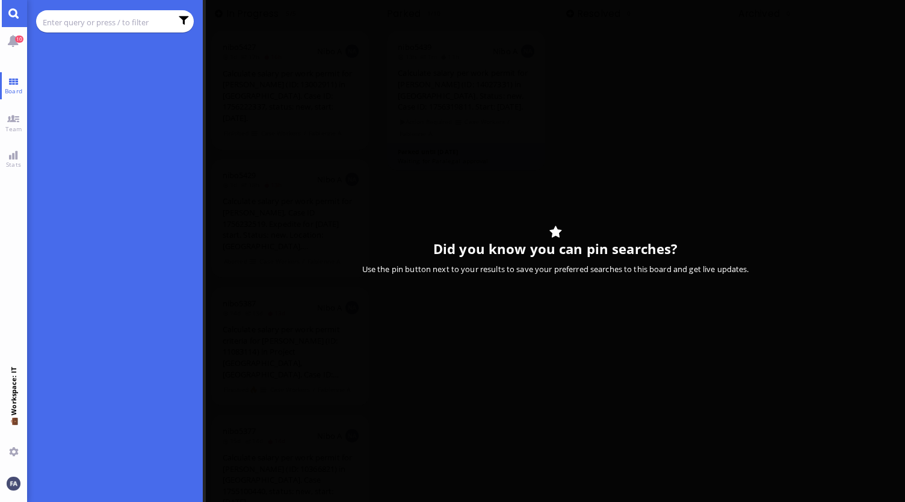
click at [89, 26] on input "text" at bounding box center [107, 22] width 129 height 13
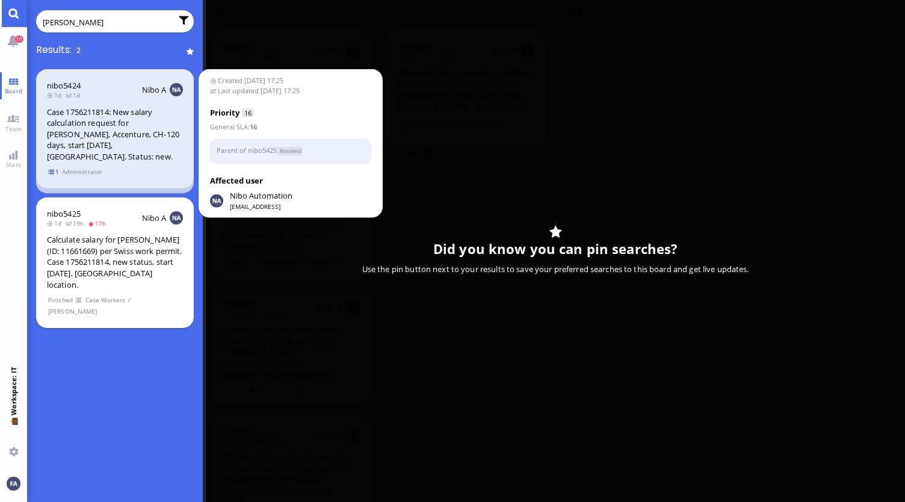
click at [54, 171] on span "1" at bounding box center [54, 172] width 12 height 10
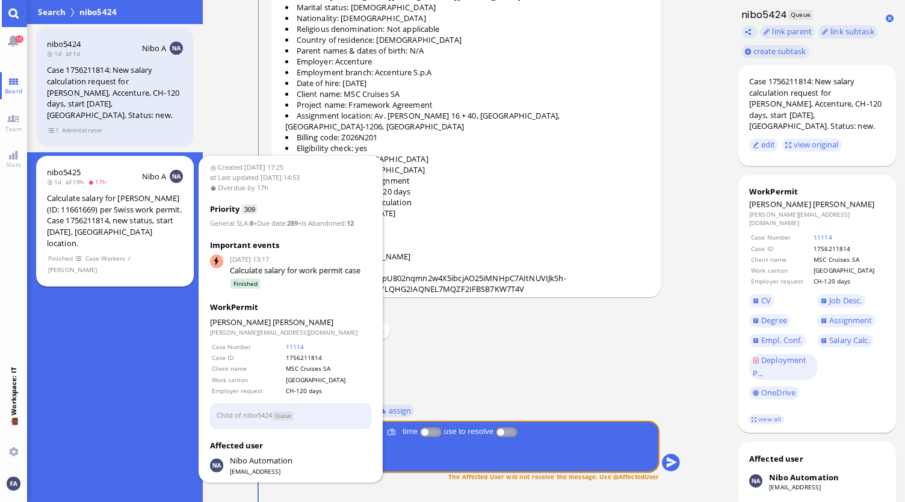
click at [78, 203] on div "Calculate salary for [PERSON_NAME] (ID: 11661669) per Swiss work permit. Case 1…" at bounding box center [115, 221] width 136 height 56
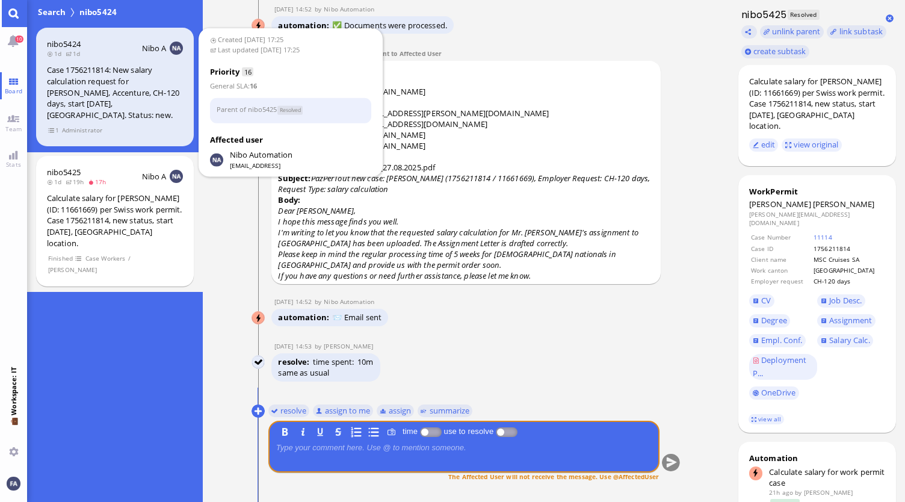
click at [63, 105] on div "Case 1756211814: New salary calculation request for [PERSON_NAME], Accenture, C…" at bounding box center [115, 92] width 136 height 56
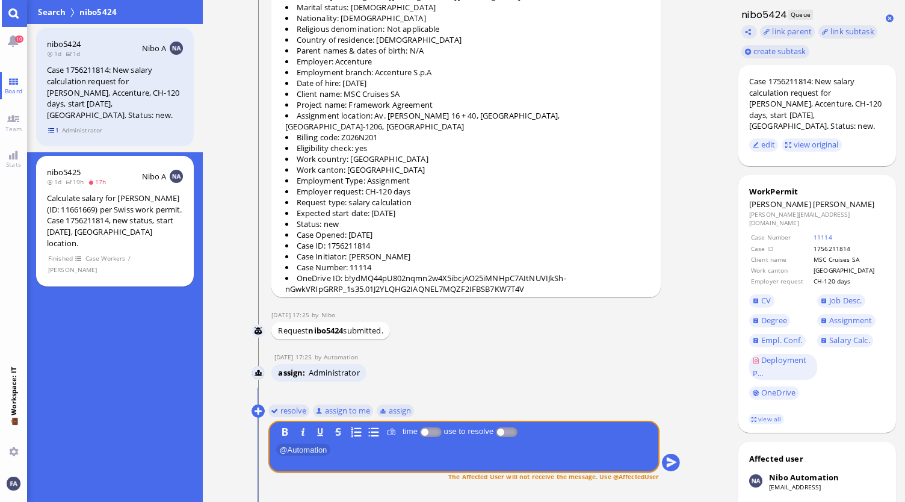
click at [57, 129] on span "1" at bounding box center [54, 130] width 12 height 10
click at [81, 186] on div "nibo5425 1d 19h 17h Nibo A Calculate salary for [PERSON_NAME] (ID: 11661669) pe…" at bounding box center [115, 221] width 158 height 131
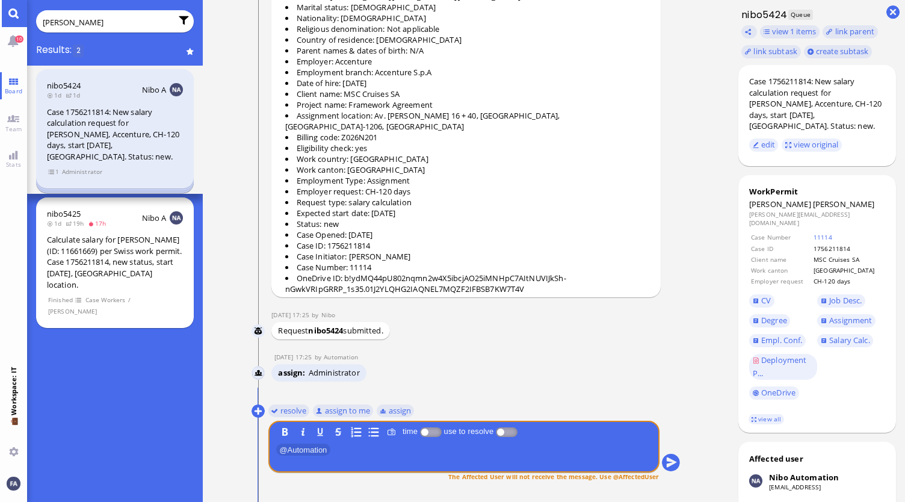
click at [114, 17] on input "[PERSON_NAME]" at bounding box center [107, 22] width 129 height 13
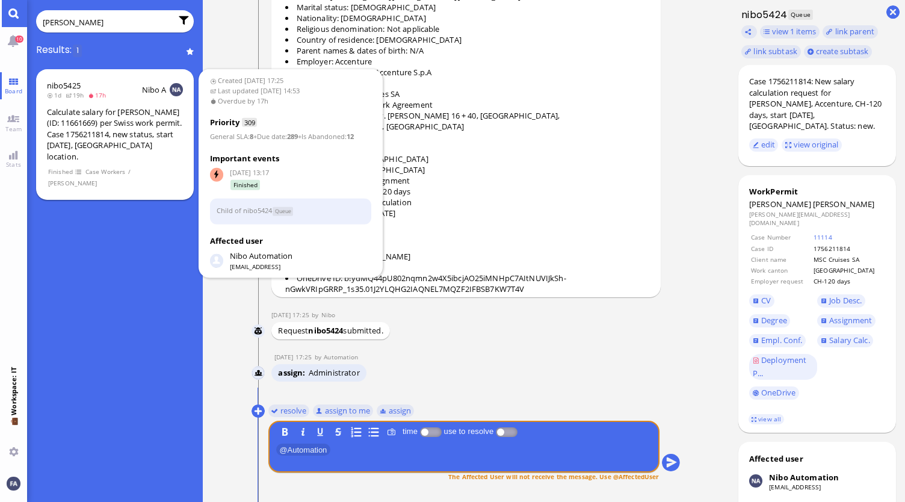
click at [135, 129] on div "Calculate salary for [PERSON_NAME] (ID: 11661669) per Swiss work permit. Case 1…" at bounding box center [115, 134] width 136 height 56
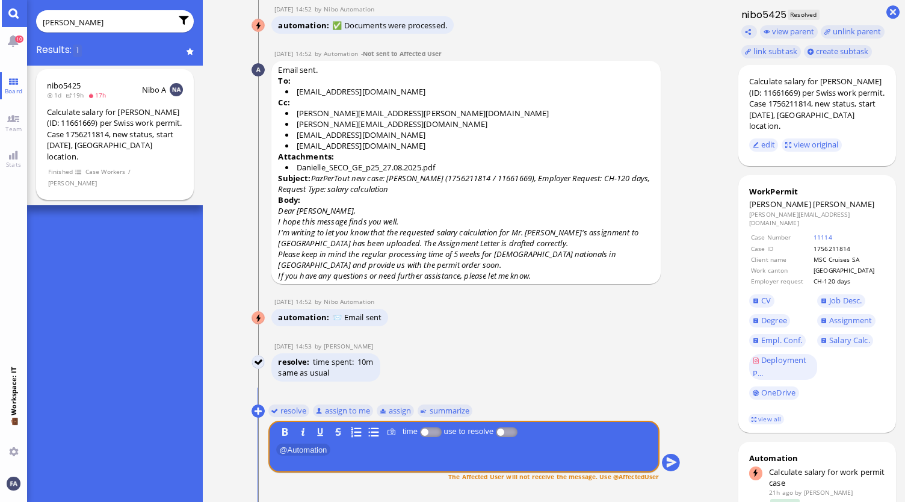
click at [73, 171] on span "Finished" at bounding box center [60, 172] width 25 height 10
click at [82, 172] on span at bounding box center [79, 172] width 8 height 10
click at [99, 229] on div "nibo5425 1d 19h 17h Nibo A Calculate salary for [PERSON_NAME] (ID: 11661669) pe…" at bounding box center [115, 284] width 176 height 436
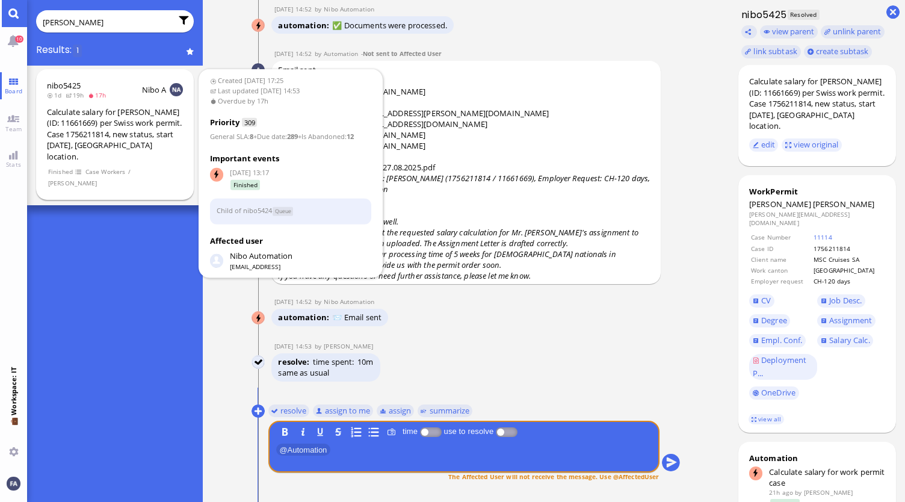
click at [100, 134] on div "Calculate salary for [PERSON_NAME] (ID: 11661669) per Swiss work permit. Case 1…" at bounding box center [115, 134] width 136 height 56
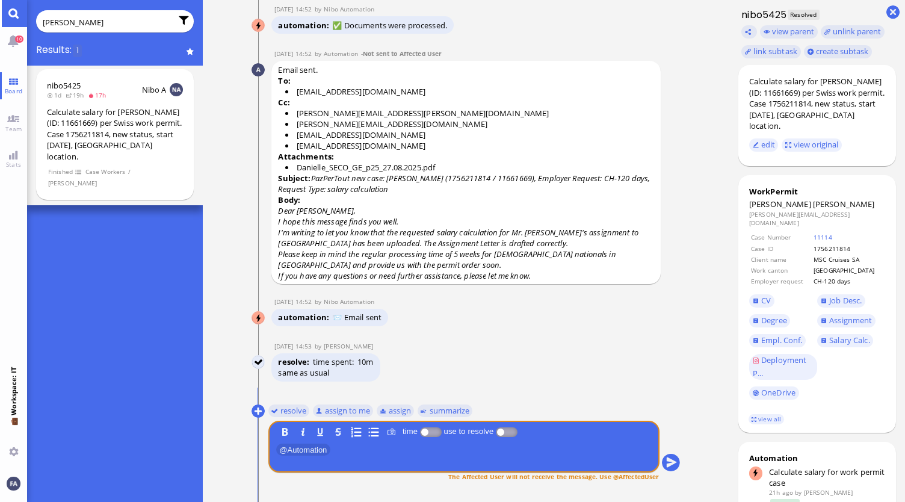
click at [132, 23] on input "[PERSON_NAME]" at bounding box center [107, 22] width 129 height 13
drag, startPoint x: 140, startPoint y: 23, endPoint x: 74, endPoint y: 23, distance: 66.2
click at [74, 23] on input "[PERSON_NAME]" at bounding box center [107, 22] width 129 height 13
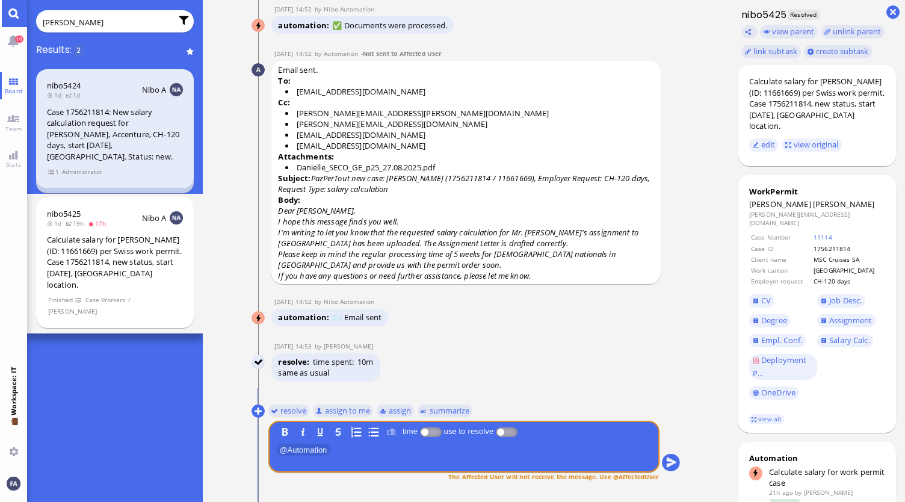
type input "[PERSON_NAME]"
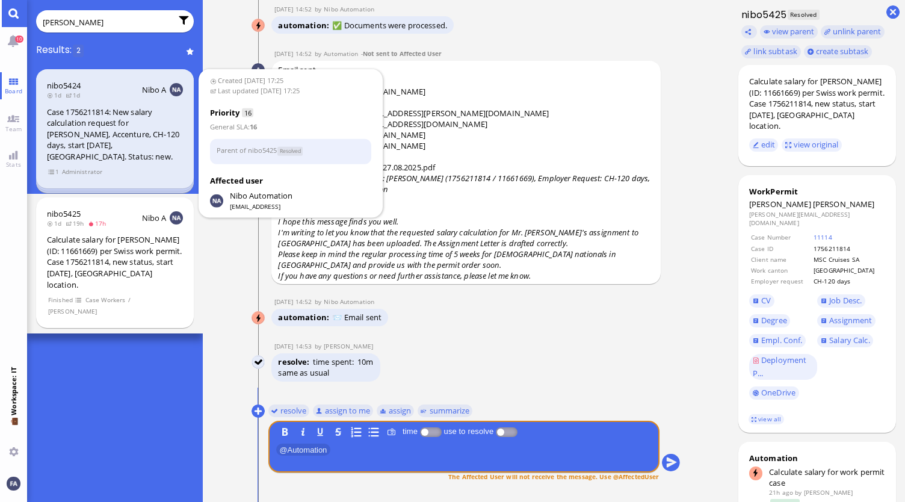
click at [85, 138] on div "Case 1756211814: New salary calculation request for [PERSON_NAME], Accenture, C…" at bounding box center [115, 134] width 136 height 56
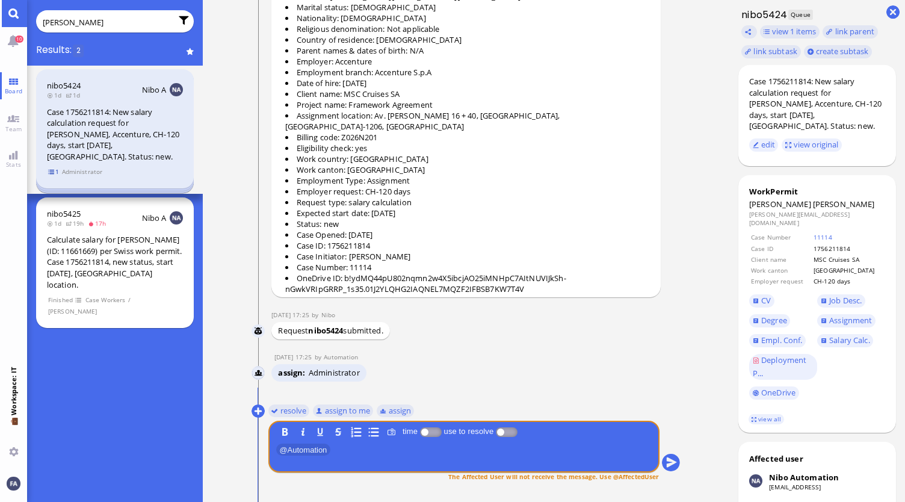
click at [51, 171] on span "1" at bounding box center [54, 172] width 12 height 10
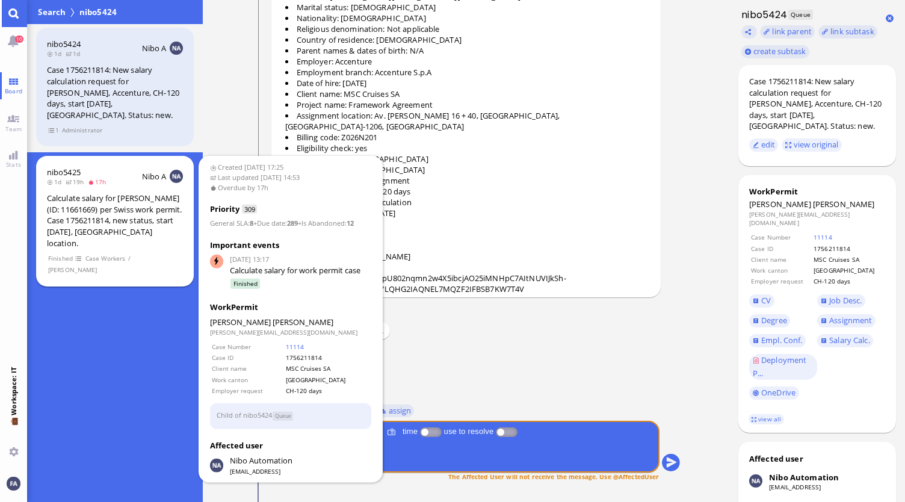
click at [79, 260] on span at bounding box center [79, 258] width 8 height 10
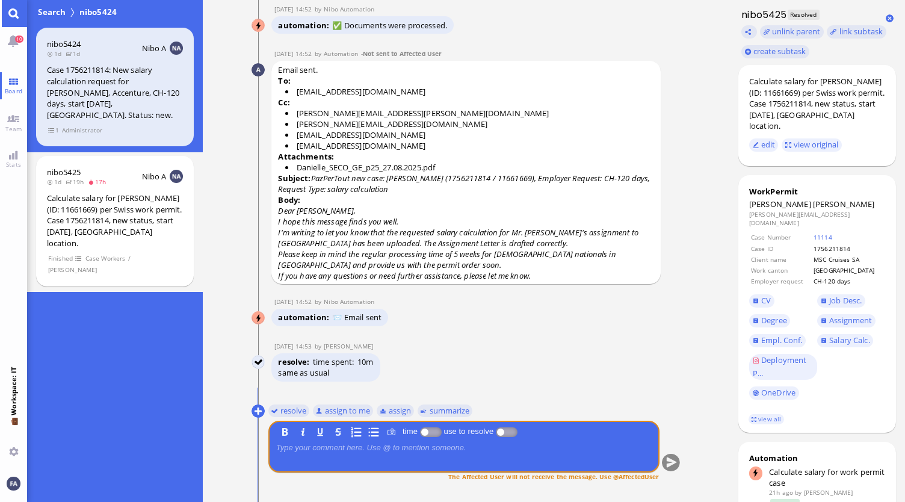
click at [114, 330] on div "nibo5424 1d 1d Nibo A Case 1756211814: New salary calculation request for [PERS…" at bounding box center [115, 263] width 176 height 478
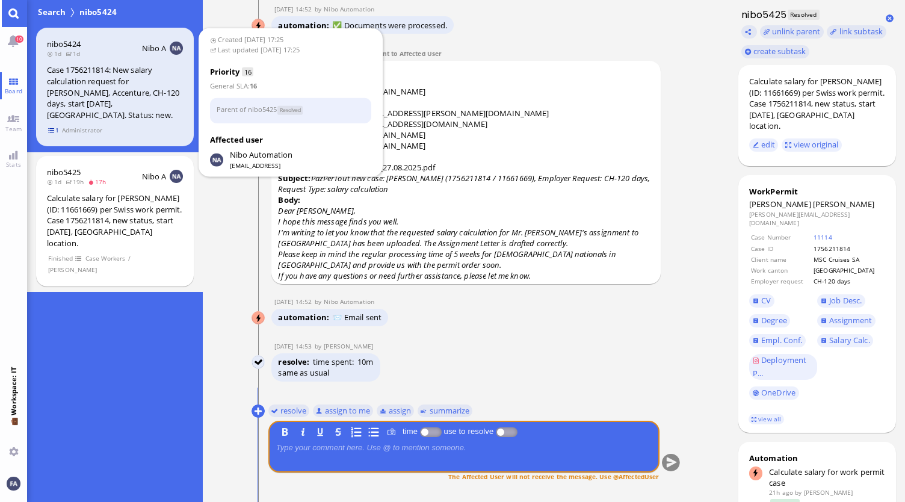
click at [57, 128] on span "1" at bounding box center [54, 130] width 12 height 10
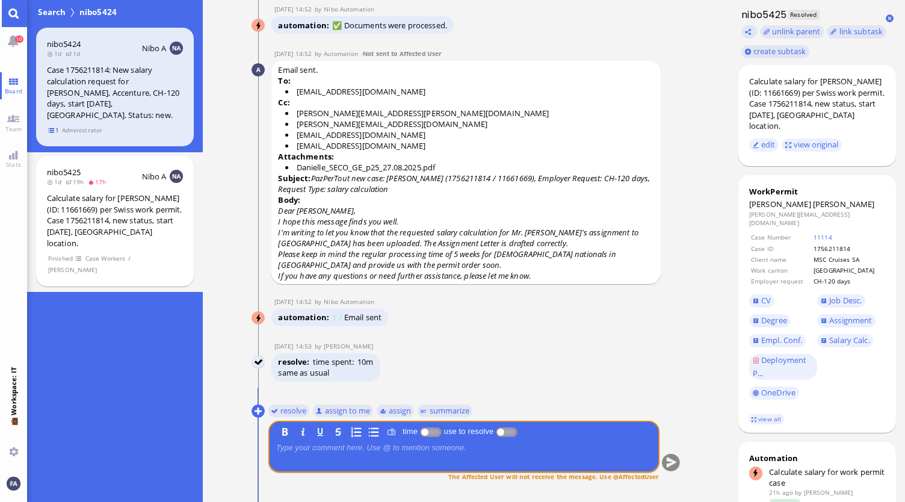
click at [53, 129] on span "1" at bounding box center [54, 130] width 12 height 10
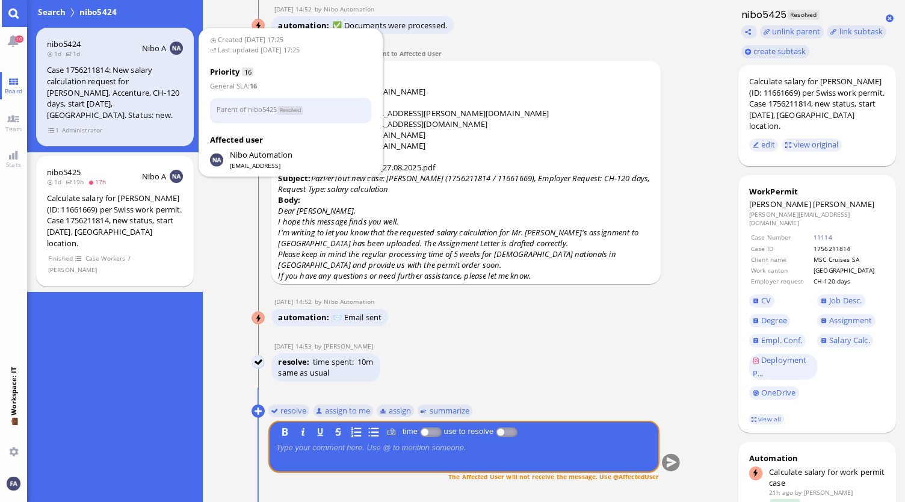
click at [54, 123] on div "nibo5424 1d 1d Nibo A Case 1756211814: New salary calculation request for [PERS…" at bounding box center [115, 87] width 158 height 119
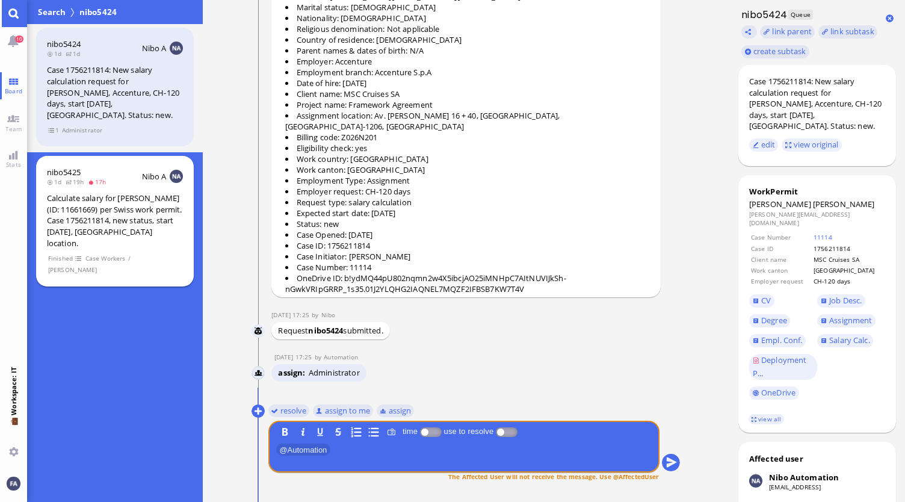
click at [64, 221] on div "Calculate salary for [PERSON_NAME] (ID: 11661669) per Swiss work permit. Case 1…" at bounding box center [115, 221] width 136 height 56
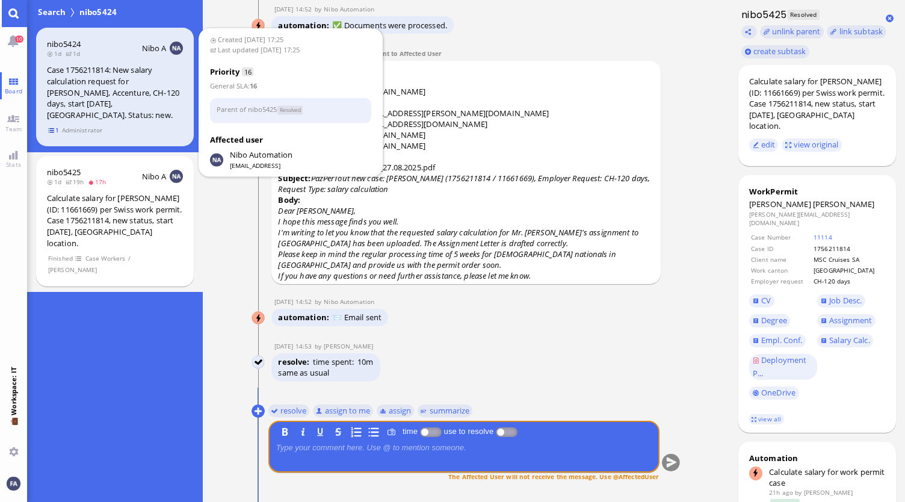
click at [55, 128] on span "1" at bounding box center [54, 130] width 12 height 10
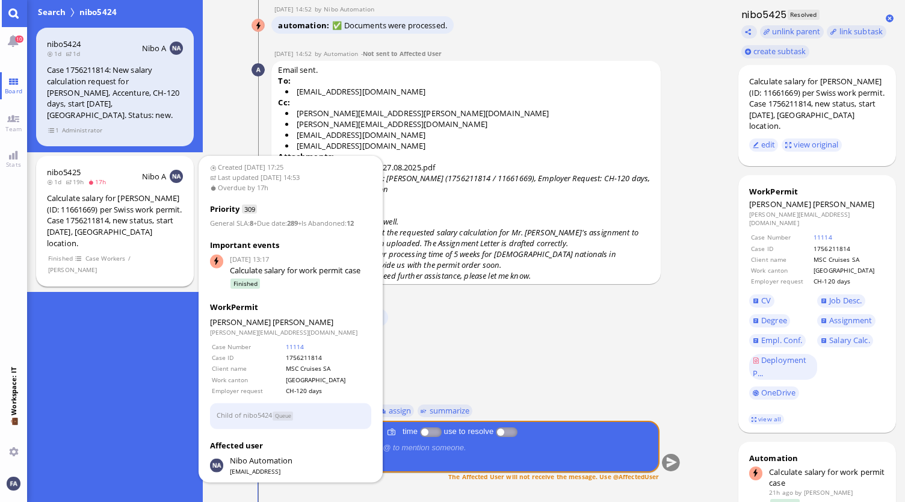
click at [73, 256] on section "Finished Case Workers / [PERSON_NAME]" at bounding box center [115, 263] width 136 height 23
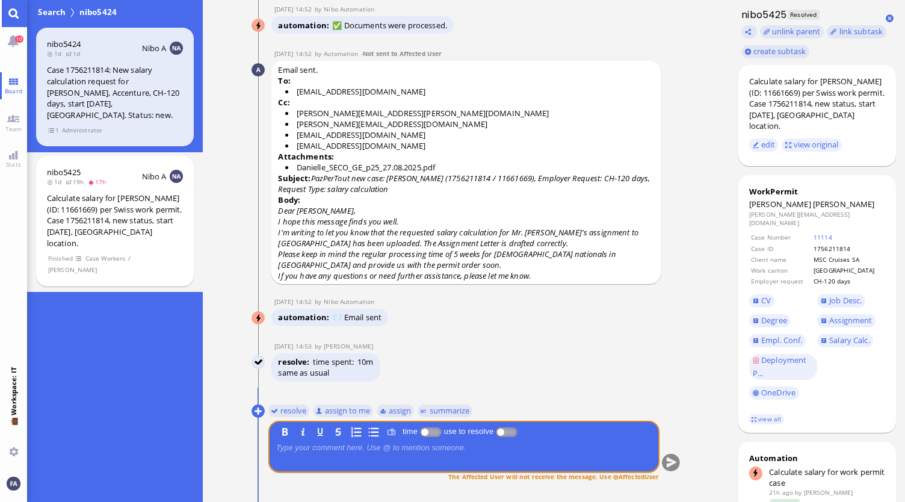
click at [14, 11] on link "Main menu" at bounding box center [13, 13] width 27 height 27
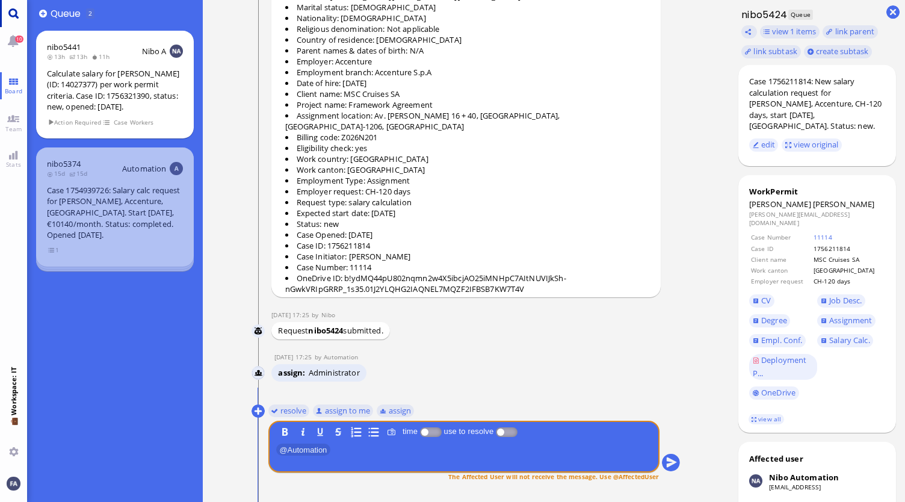
click at [14, 11] on link "Main menu" at bounding box center [13, 13] width 27 height 27
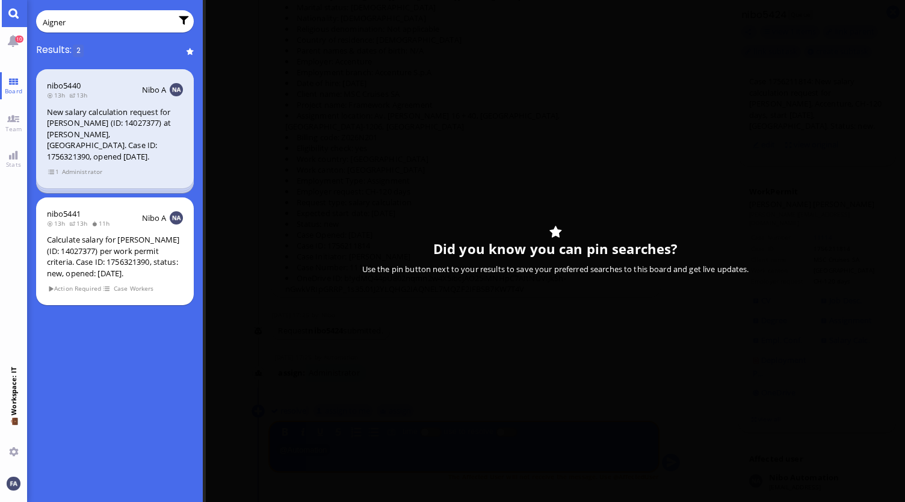
type input "Aigner"
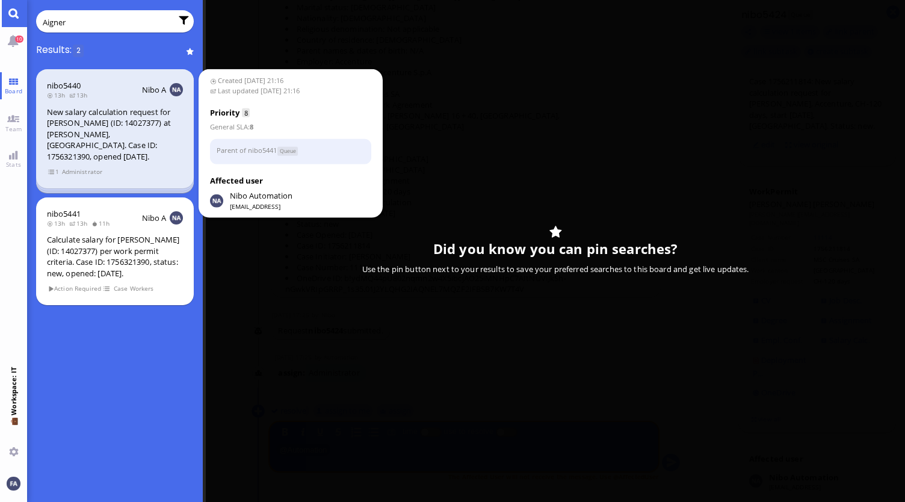
click at [107, 130] on div "New salary calculation request for [PERSON_NAME] (ID: 14027377) at [PERSON_NAME…" at bounding box center [115, 134] width 136 height 56
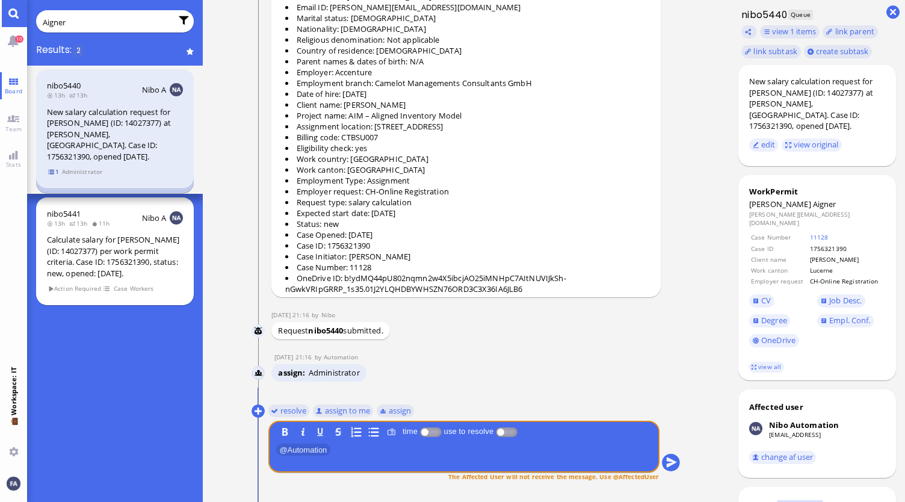
click at [53, 167] on span "1" at bounding box center [54, 172] width 12 height 10
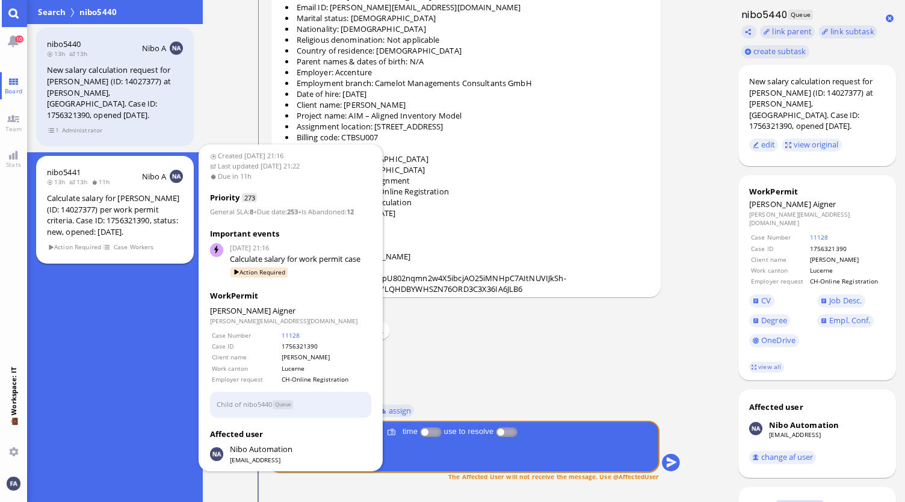
click at [67, 193] on div "Calculate salary for [PERSON_NAME] (ID: 14027377) per work permit criteria. Cas…" at bounding box center [115, 215] width 136 height 45
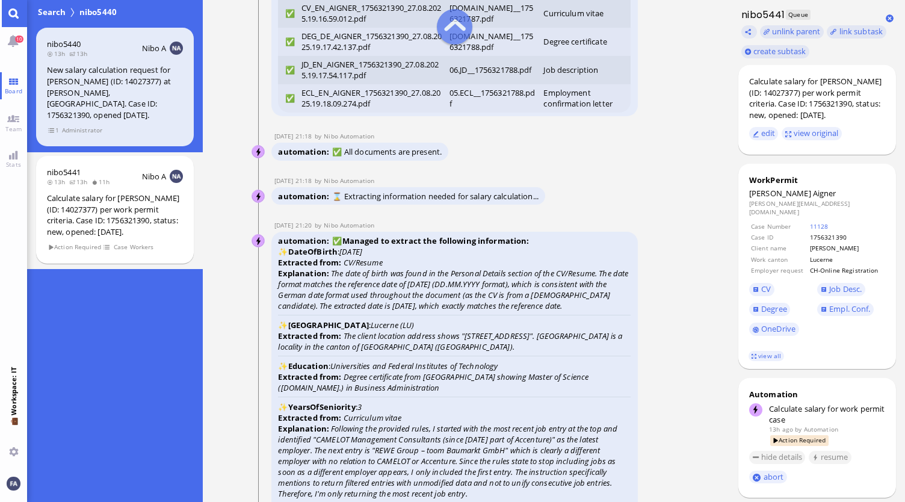
scroll to position [-1925, 0]
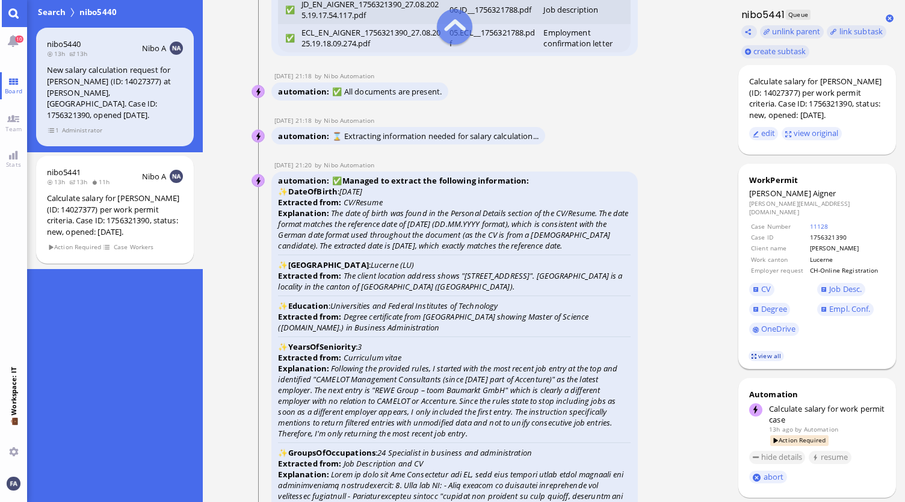
click at [770, 351] on link "view all" at bounding box center [765, 356] width 35 height 10
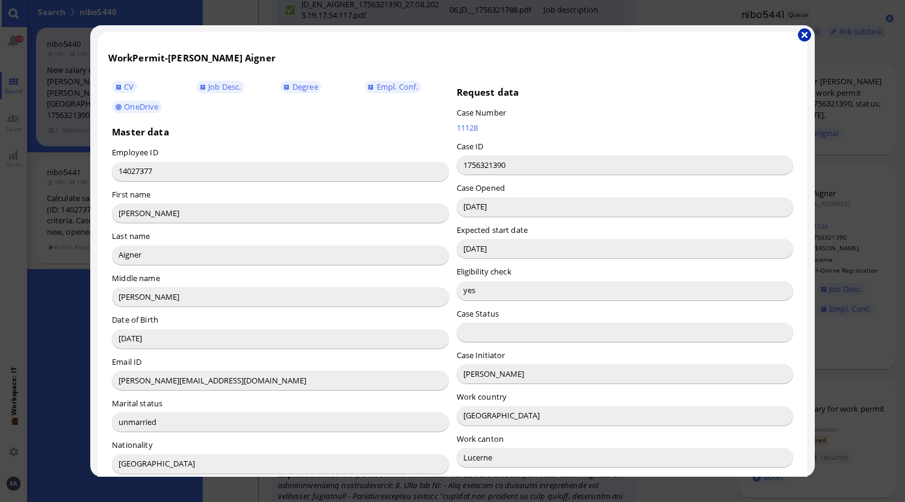
click at [804, 34] on button "button" at bounding box center [804, 34] width 13 height 13
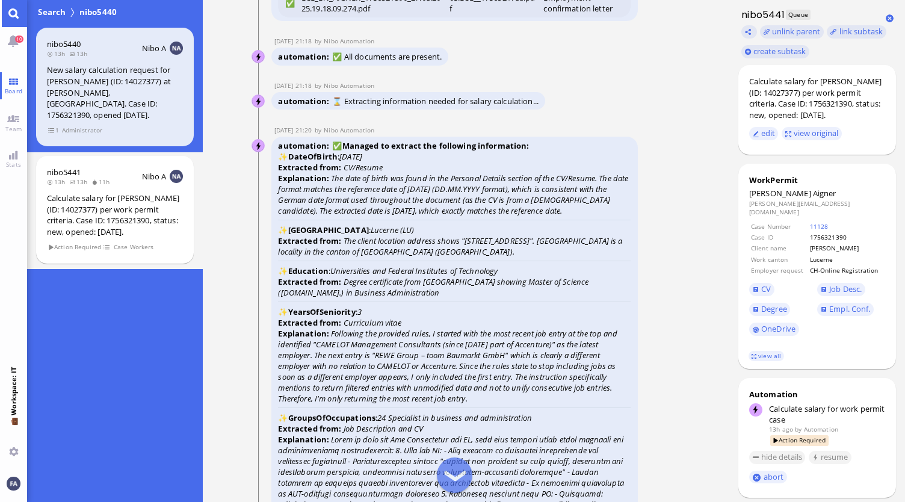
scroll to position [-1865, 0]
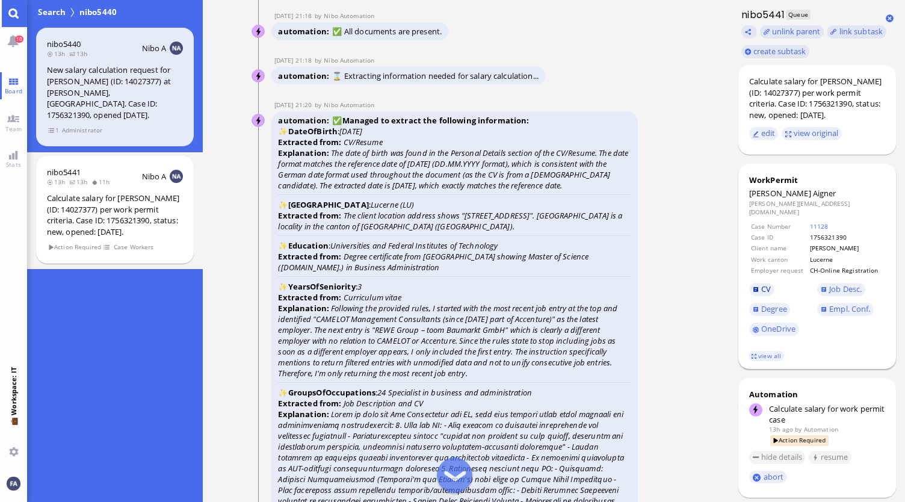
click at [764, 283] on span "CV" at bounding box center [766, 288] width 10 height 11
click at [762, 351] on link "view all" at bounding box center [765, 356] width 35 height 10
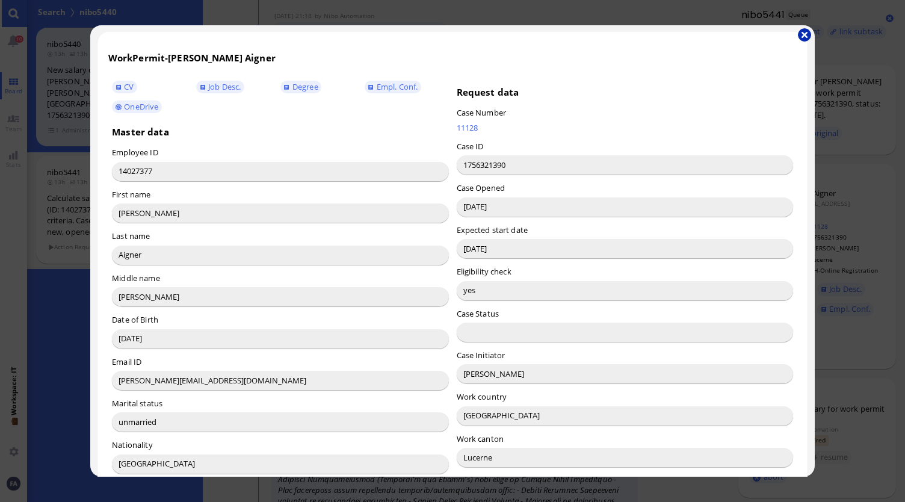
click at [805, 33] on button "button" at bounding box center [804, 34] width 13 height 13
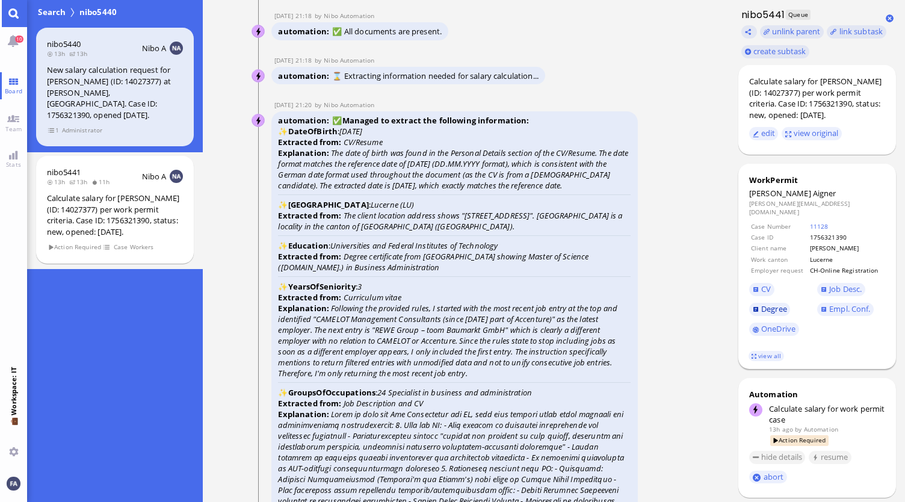
click at [782, 306] on span "Degree" at bounding box center [774, 308] width 26 height 11
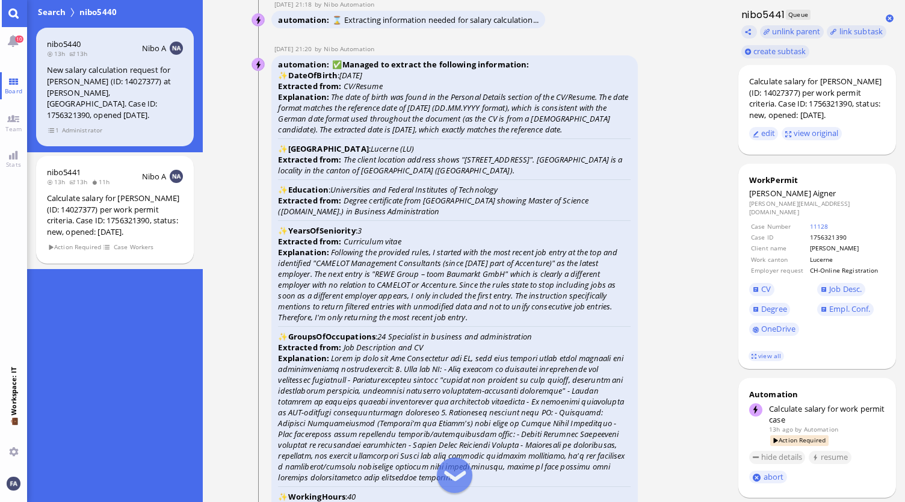
scroll to position [-1745, 0]
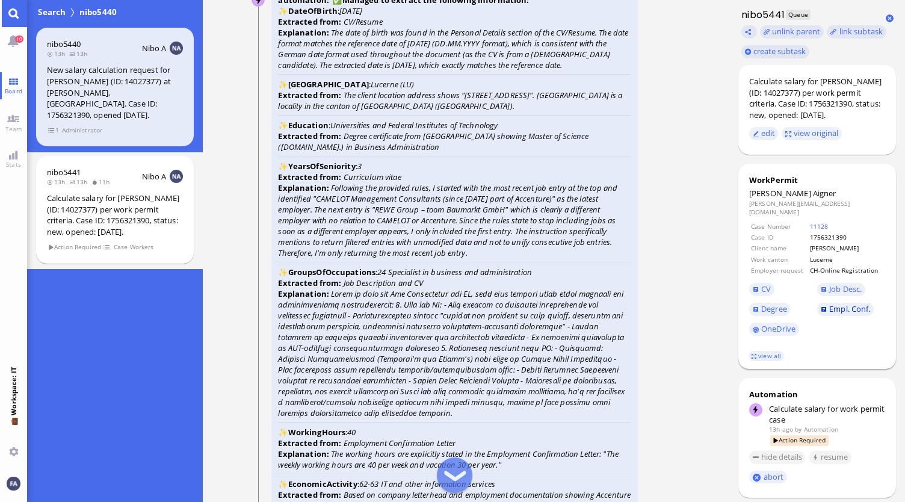
click at [849, 303] on span "Empl. Conf." at bounding box center [849, 308] width 41 height 11
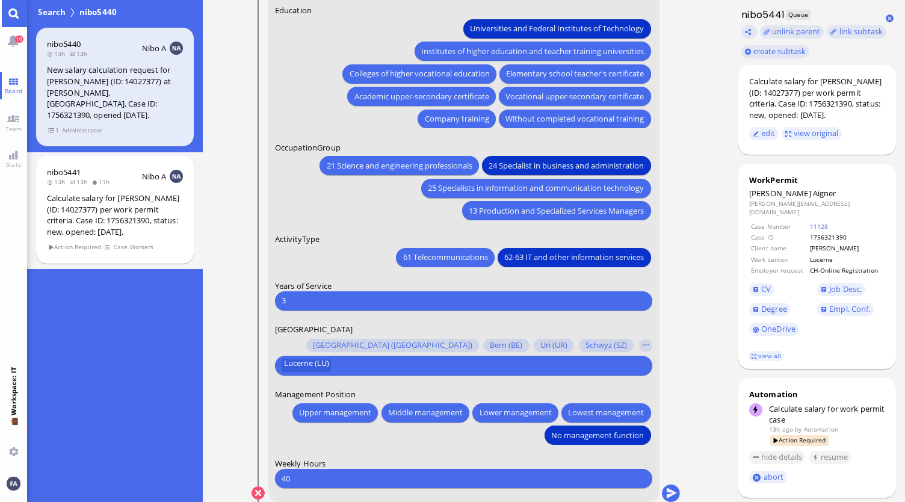
scroll to position [0, 0]
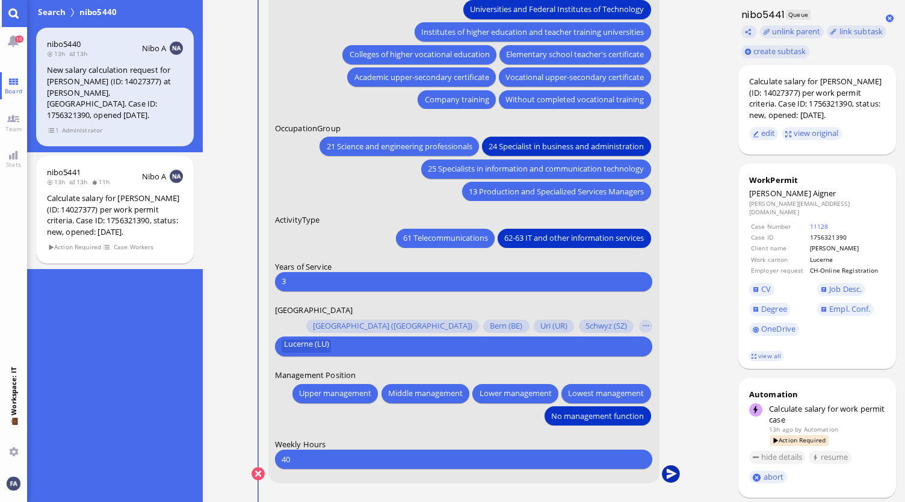
click at [667, 475] on button "submit" at bounding box center [671, 474] width 18 height 18
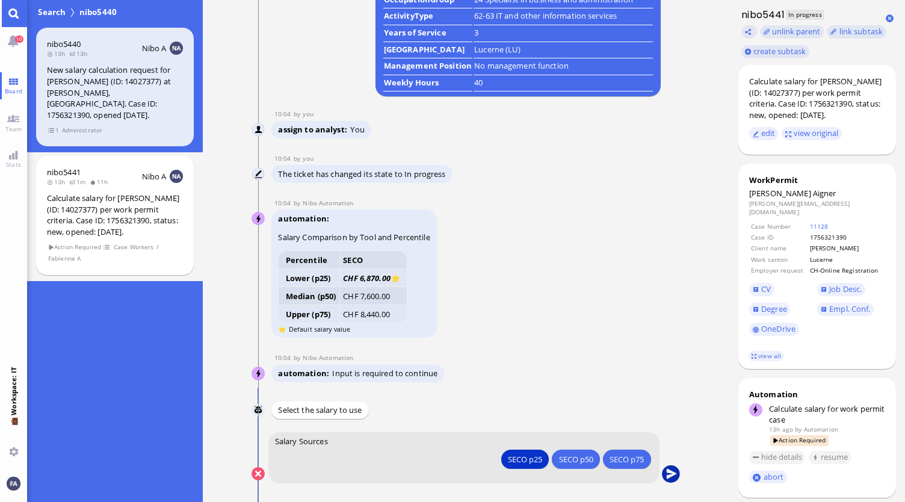
click at [677, 473] on button "submit" at bounding box center [671, 474] width 18 height 18
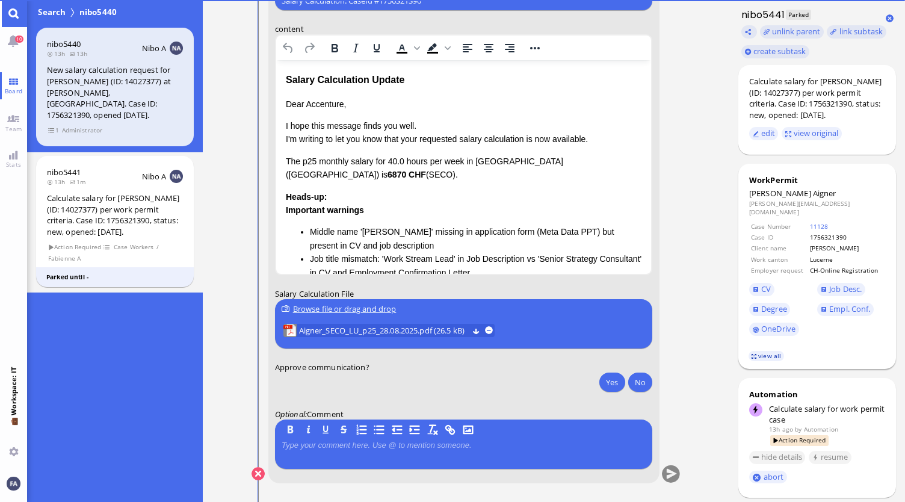
click at [755, 352] on link "view all" at bounding box center [765, 356] width 35 height 10
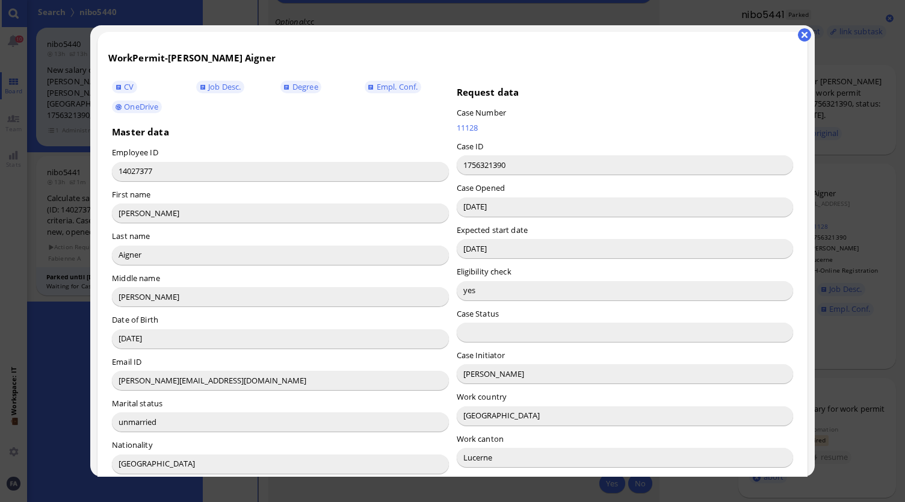
scroll to position [-97, 0]
click at [800, 33] on button "button" at bounding box center [804, 34] width 13 height 13
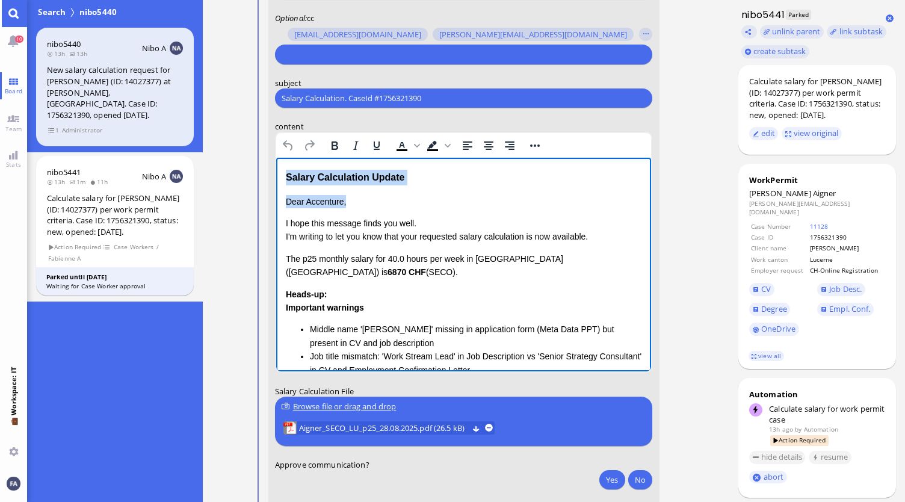
drag, startPoint x: 360, startPoint y: 202, endPoint x: 261, endPoint y: 174, distance: 103.0
click at [276, 174] on html "Salary Calculation Update Dear Accenture, I hope this message finds you well. I…" at bounding box center [463, 348] width 375 height 381
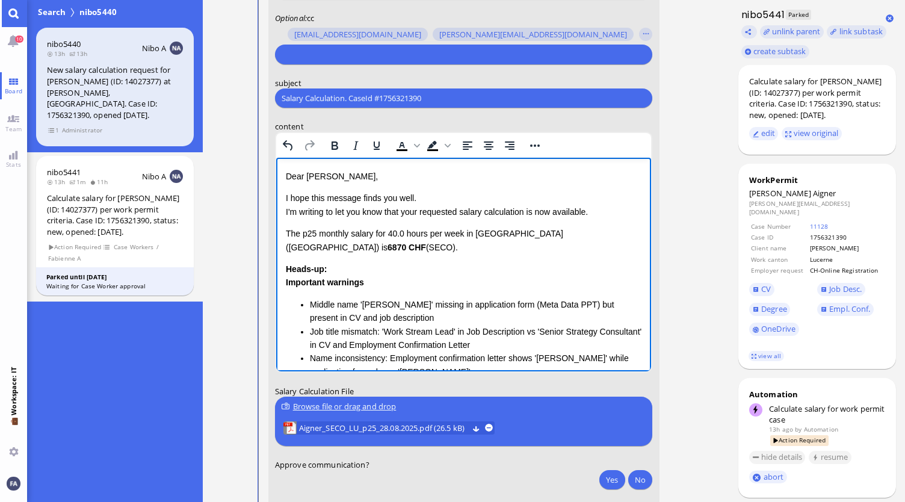
drag, startPoint x: 422, startPoint y: 215, endPoint x: 443, endPoint y: 219, distance: 21.5
click at [423, 214] on p "I hope this message finds you well. I'm writing to let you know that your reque…" at bounding box center [463, 204] width 356 height 27
click at [587, 214] on p "I hope this message finds you well. I'm writing to let you know that the reques…" at bounding box center [463, 204] width 356 height 27
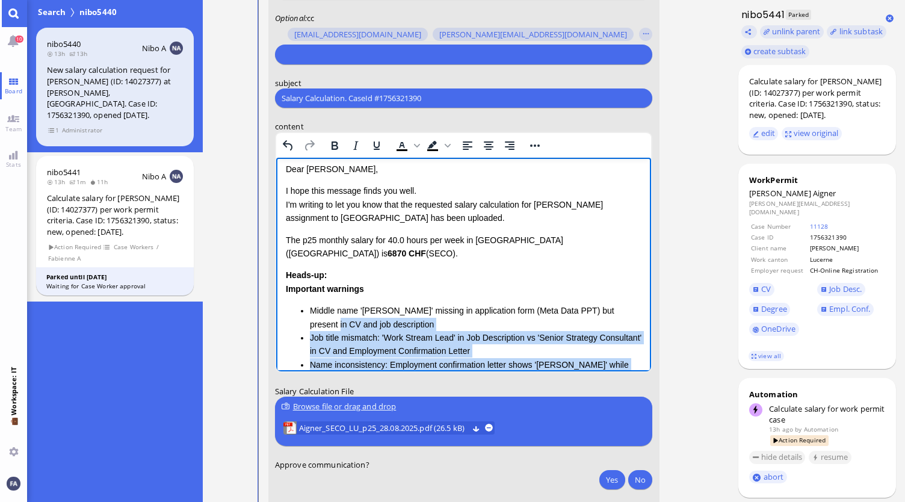
scroll to position [0, 0]
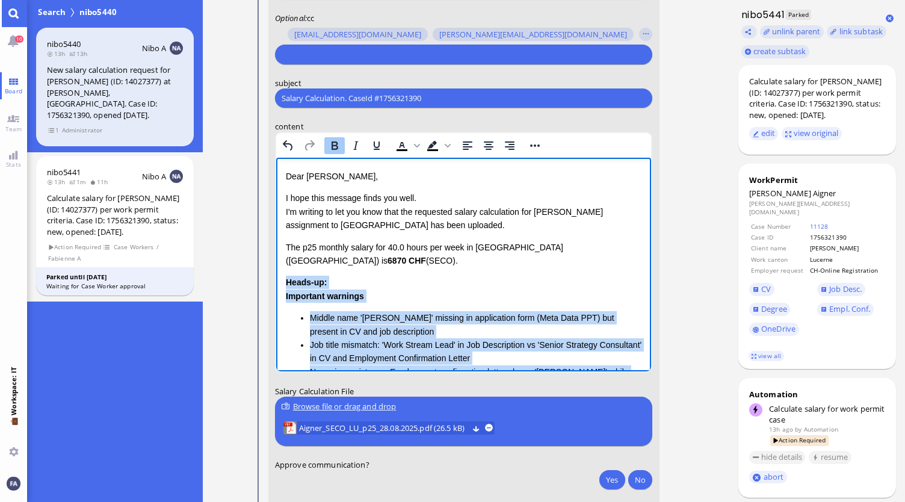
drag, startPoint x: 347, startPoint y: 342, endPoint x: 546, endPoint y: 433, distance: 218.1
click at [276, 274] on html "Dear [PERSON_NAME], I hope this message finds you well. I'm writing to let you …" at bounding box center [463, 342] width 375 height 369
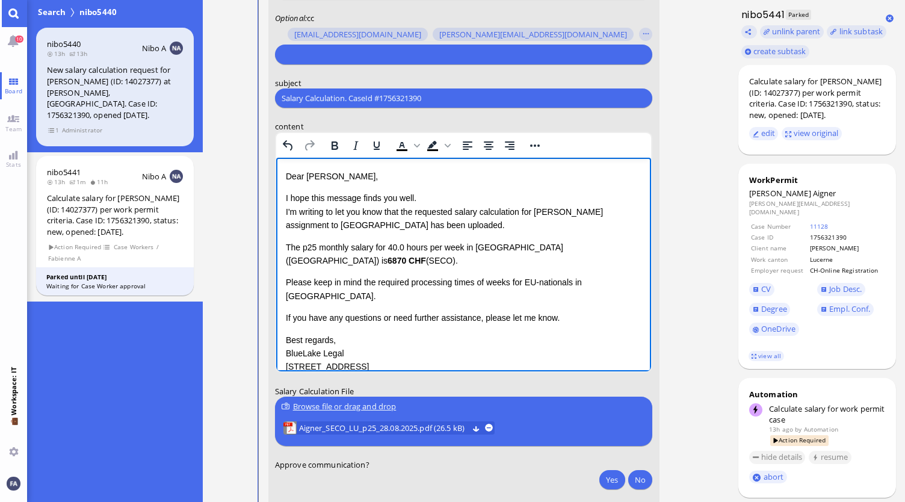
drag, startPoint x: 482, startPoint y: 263, endPoint x: 517, endPoint y: 279, distance: 38.5
click at [482, 276] on div "Please keep in mind the required processing times of weeks for EU-nationals in …" at bounding box center [463, 289] width 356 height 27
click at [587, 300] on div "Dear [PERSON_NAME], I hope this message finds you well. I'm writing to let you …" at bounding box center [463, 272] width 356 height 204
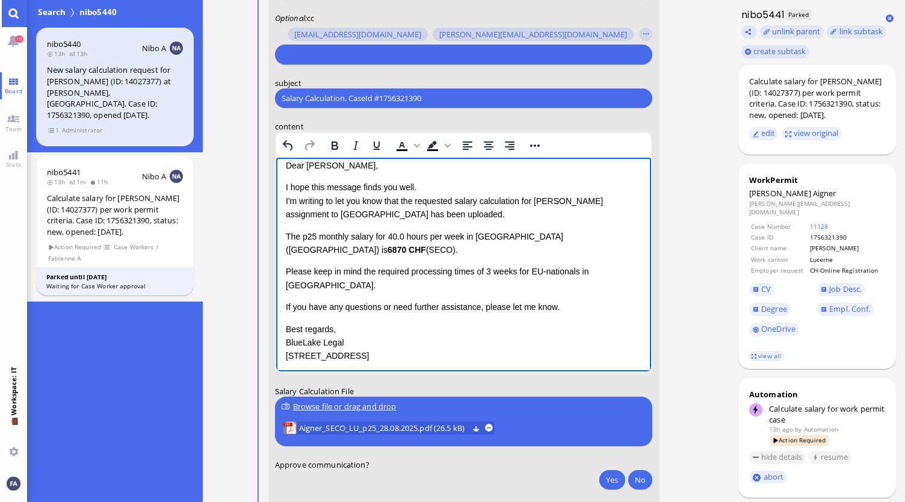
scroll to position [12, 0]
drag, startPoint x: 453, startPoint y: 351, endPoint x: 285, endPoint y: 298, distance: 176.2
click at [285, 298] on div "Dear [PERSON_NAME], I hope this message finds you well. I'm writing to let you …" at bounding box center [463, 272] width 356 height 229
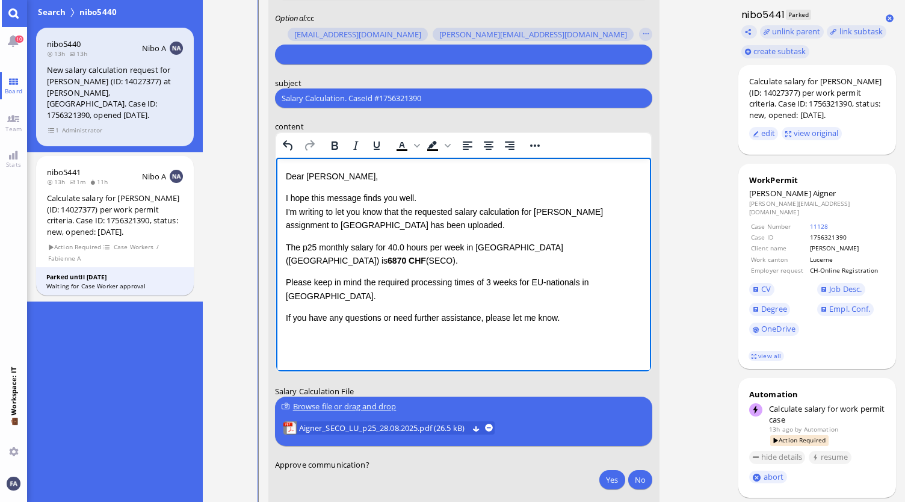
scroll to position [0, 0]
click at [432, 323] on html "Dear [PERSON_NAME], I hope this message finds you well. I'm writing to let you …" at bounding box center [463, 247] width 375 height 179
click at [646, 242] on html "Dear [PERSON_NAME], I hope this message finds you well. I'm writing to let you …" at bounding box center [463, 247] width 375 height 179
drag, startPoint x: 629, startPoint y: 243, endPoint x: 549, endPoint y: 407, distance: 182.7
click at [276, 249] on html "Dear [PERSON_NAME], I hope this message finds you well. I'm writing to let you …" at bounding box center [463, 247] width 375 height 179
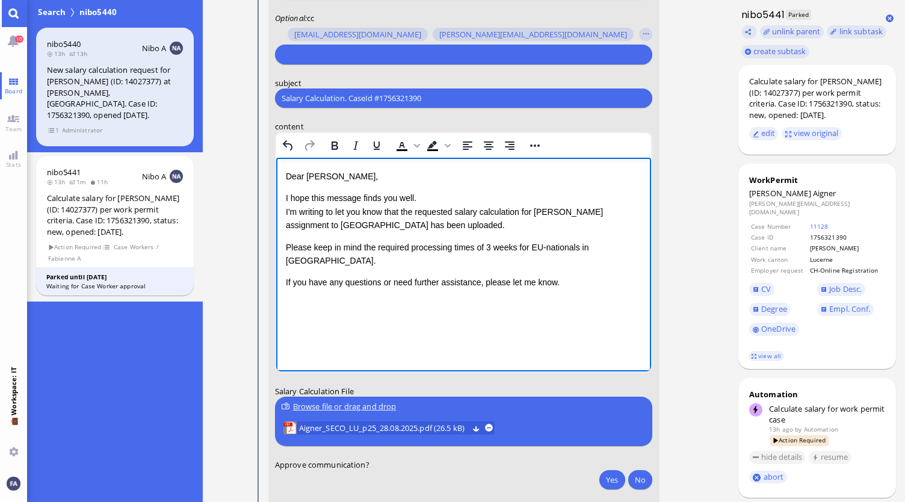
click at [573, 289] on html "Dear [PERSON_NAME], I hope this message finds you well. I'm writing to let you …" at bounding box center [463, 230] width 375 height 144
click at [392, 295] on html "Dear [PERSON_NAME], I hope this message finds you well. I'm writing to let you …" at bounding box center [463, 230] width 375 height 144
click at [547, 301] on html "Dear [PERSON_NAME], I hope this message finds you well. I'm writing to let you …" at bounding box center [463, 230] width 375 height 144
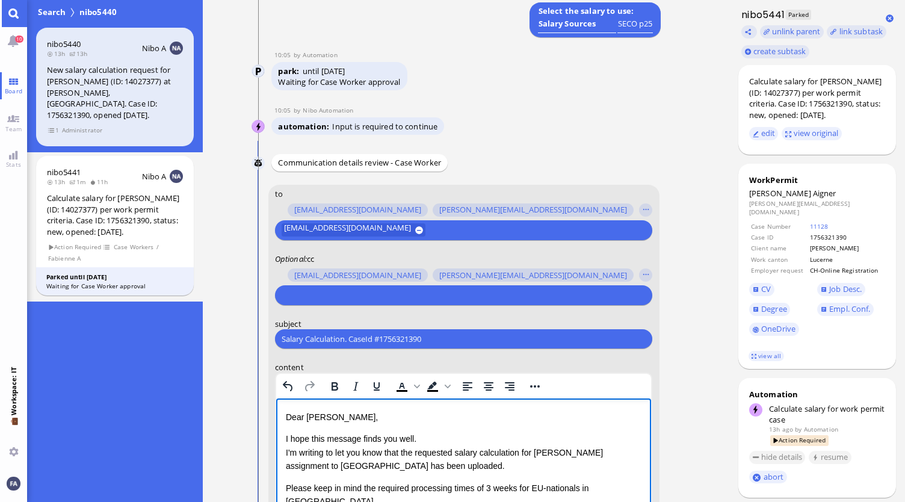
scroll to position [-338, 0]
click at [424, 297] on input "text" at bounding box center [462, 295] width 361 height 13
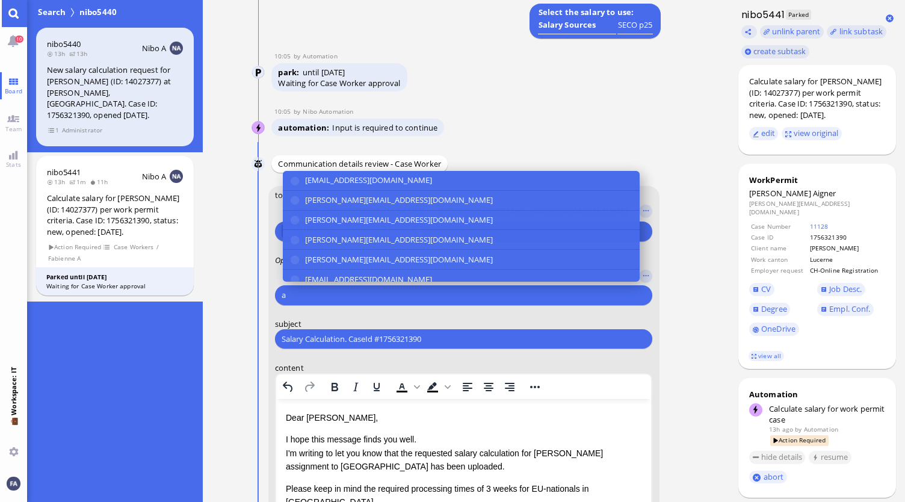
scroll to position [-337, 0]
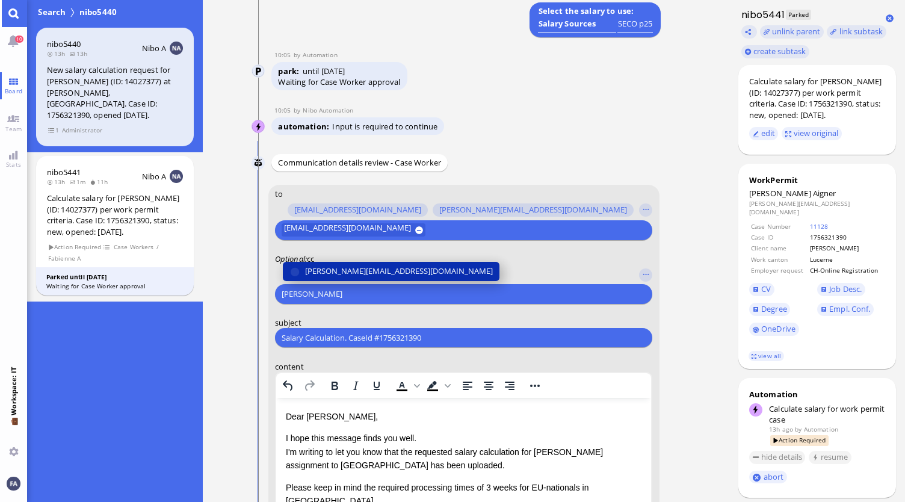
type input "[PERSON_NAME]"
click at [399, 277] on button "[PERSON_NAME][EMAIL_ADDRESS][DOMAIN_NAME]" at bounding box center [391, 271] width 217 height 19
type input "den"
click at [399, 277] on button "[EMAIL_ADDRESS][DOMAIN_NAME]" at bounding box center [361, 271] width 156 height 19
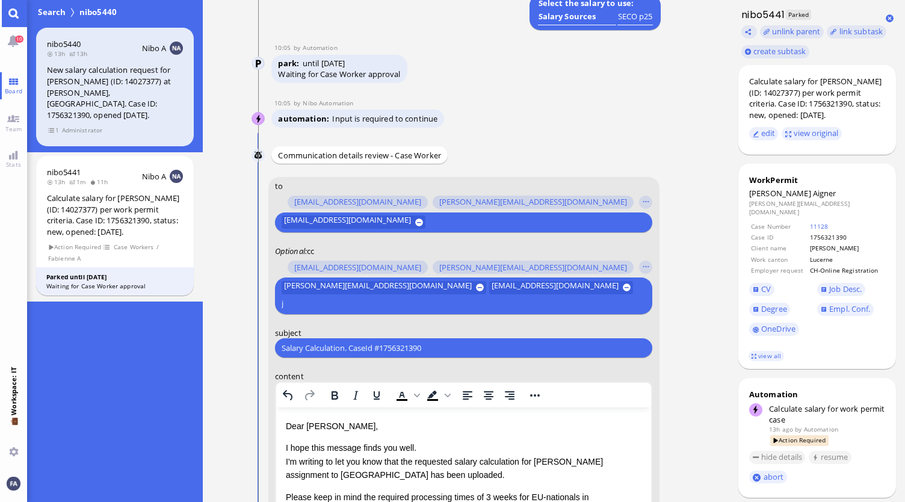
scroll to position [-345, 0]
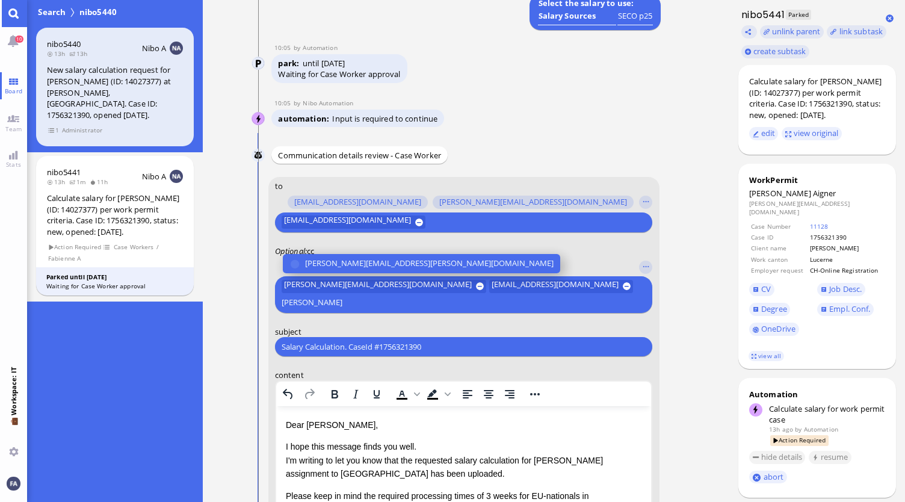
type input "[PERSON_NAME]"
click at [401, 274] on selector "[PERSON_NAME][EMAIL_ADDRESS][PERSON_NAME][DOMAIN_NAME] [PERSON_NAME][DOMAIN_NAM…" at bounding box center [464, 284] width 378 height 57
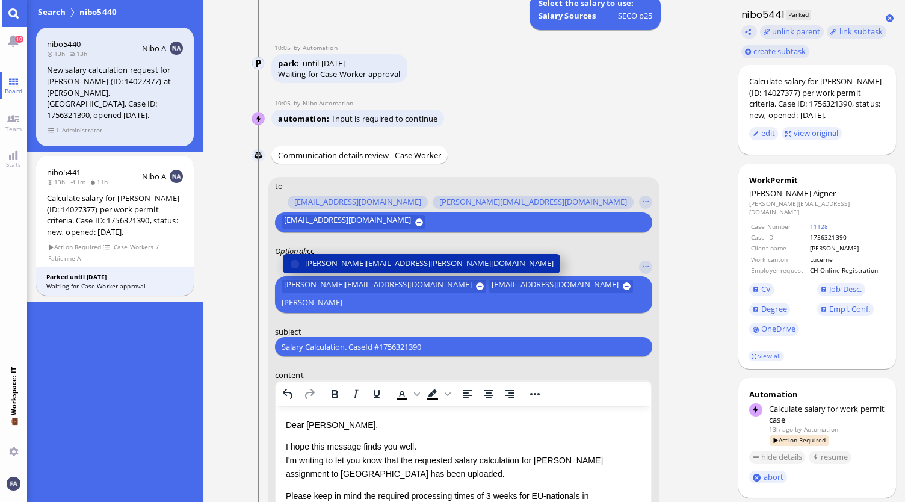
click at [399, 268] on span "[PERSON_NAME][EMAIL_ADDRESS][PERSON_NAME][DOMAIN_NAME]" at bounding box center [429, 263] width 248 height 13
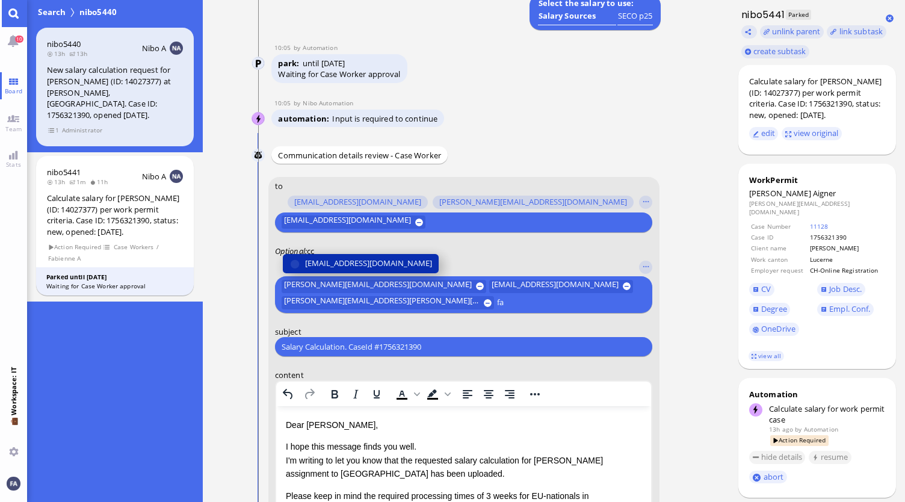
type input "fa"
click at [387, 263] on span "[EMAIL_ADDRESS][DOMAIN_NAME]" at bounding box center [368, 263] width 127 height 13
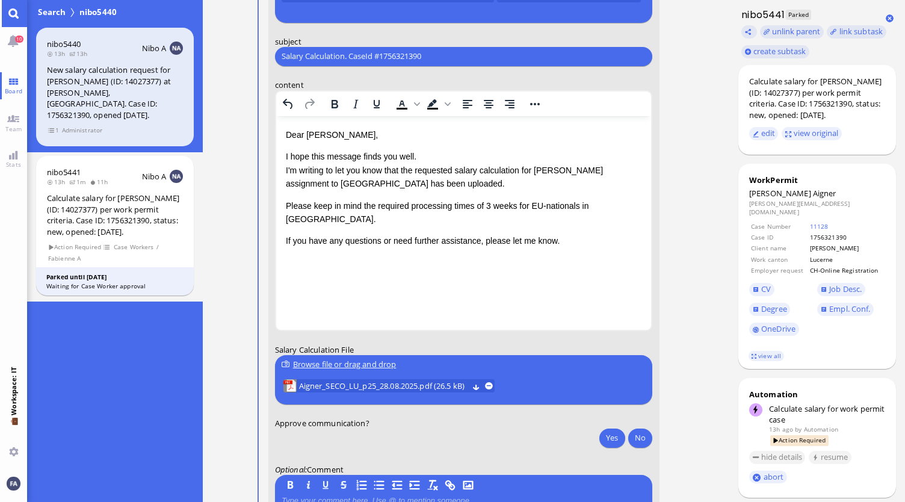
scroll to position [-42, 0]
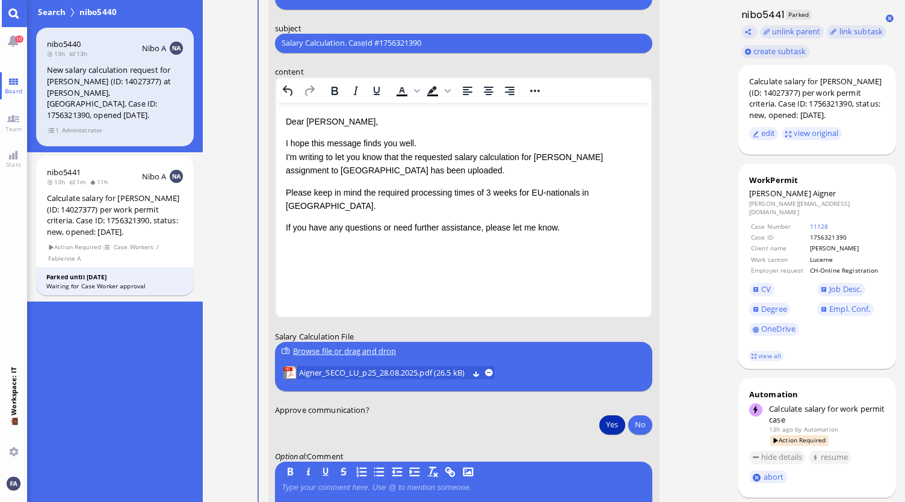
click at [606, 423] on button "Yes" at bounding box center [611, 424] width 25 height 19
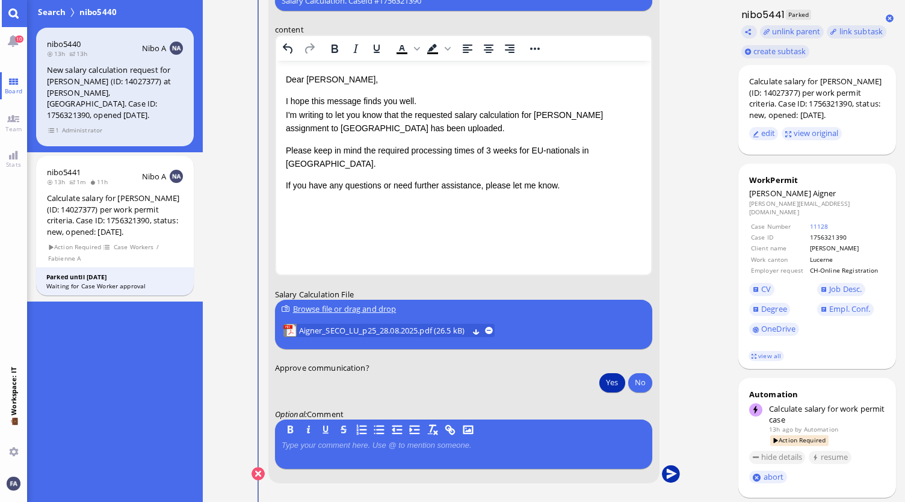
click at [679, 474] on button "submit" at bounding box center [671, 474] width 18 height 18
